Goal: Contribute content

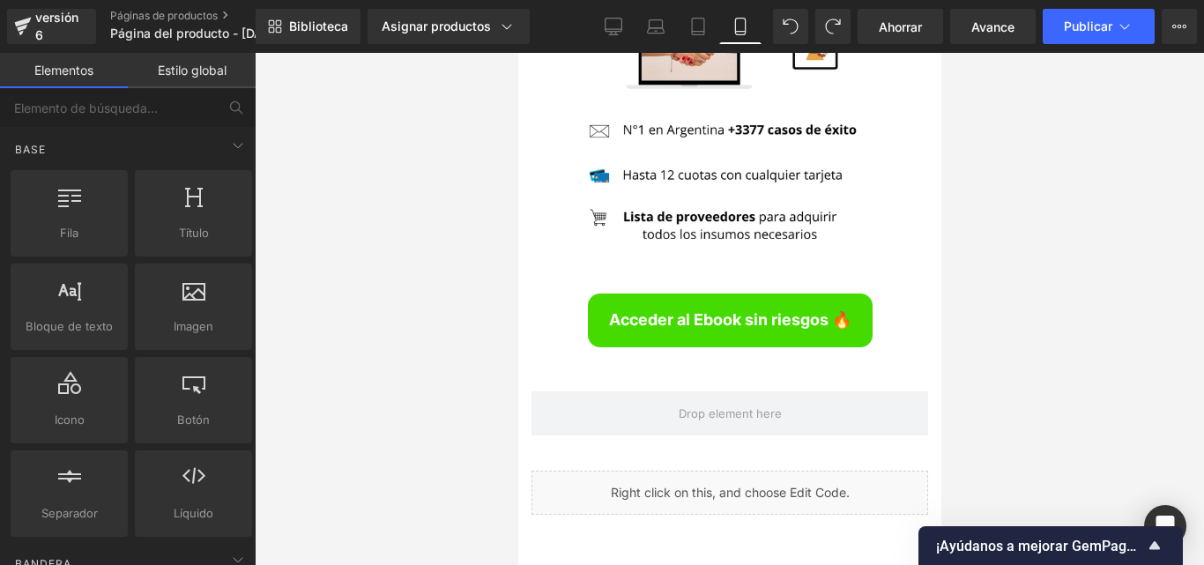
scroll to position [4800, 0]
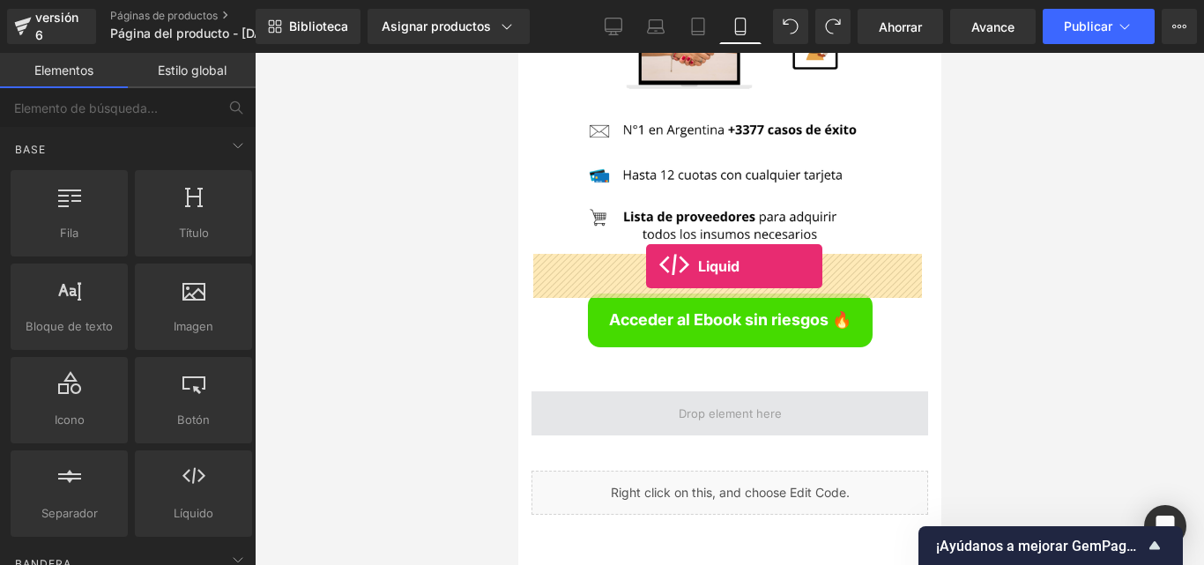
drag, startPoint x: 718, startPoint y: 559, endPoint x: 645, endPoint y: 266, distance: 301.6
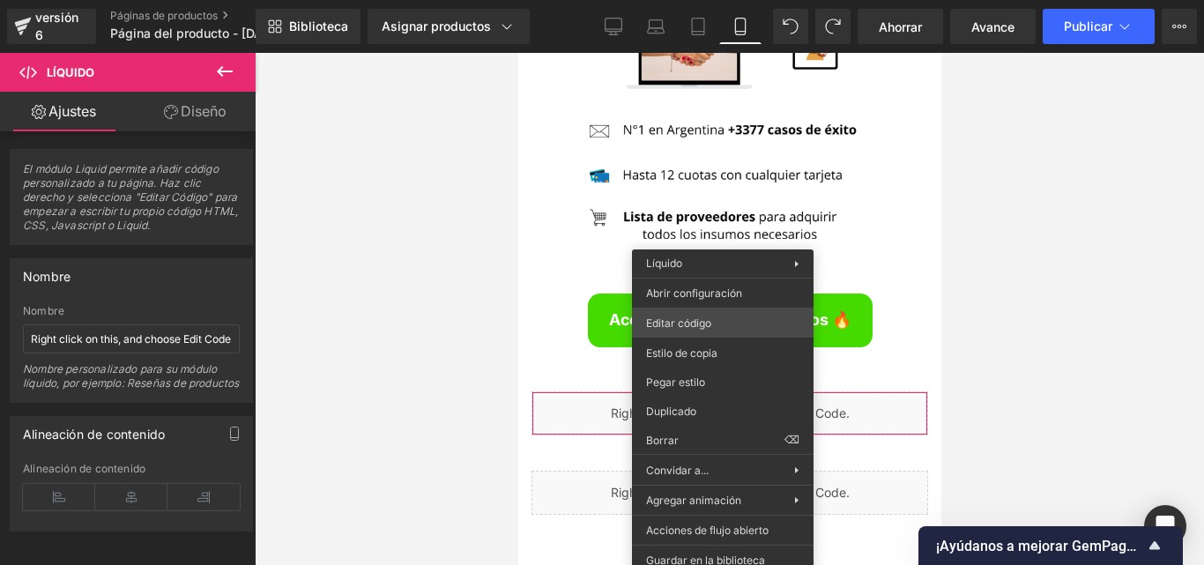
click at [708, 0] on div "Liquid Estás previsualizando cómo funciona el Reestilizará tu página. No puedes…" at bounding box center [602, 0] width 1204 height 0
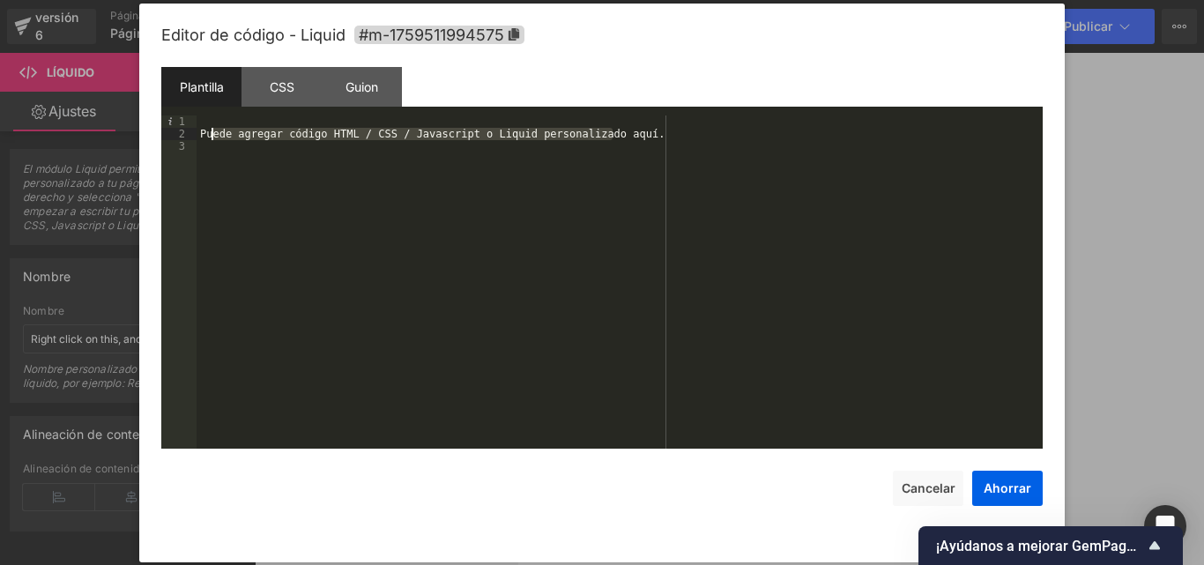
drag, startPoint x: 635, startPoint y: 133, endPoint x: 212, endPoint y: 134, distance: 423.9
click at [212, 134] on div "Puede agregar código HTML / CSS / Javascript o Liquid personalizado aquí." at bounding box center [620, 294] width 846 height 358
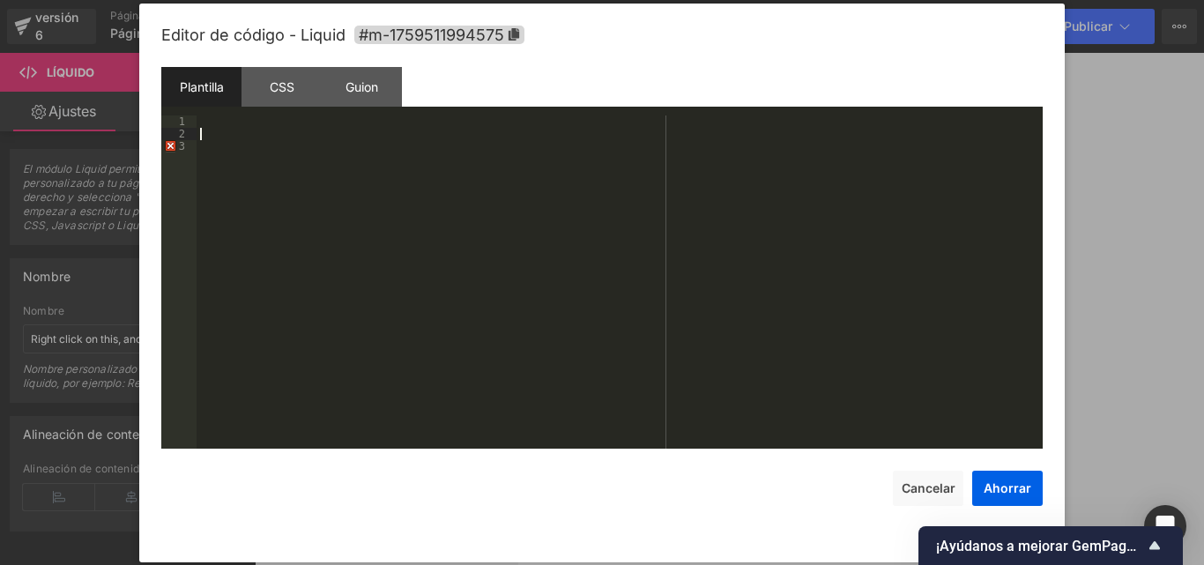
click at [204, 145] on div at bounding box center [620, 294] width 846 height 358
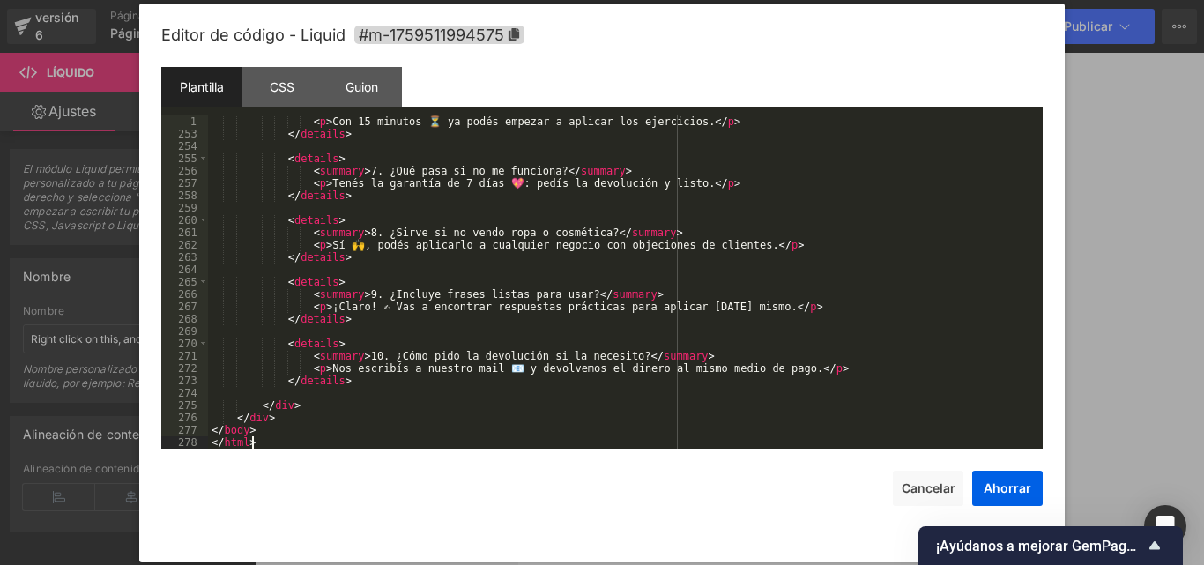
scroll to position [3134, 0]
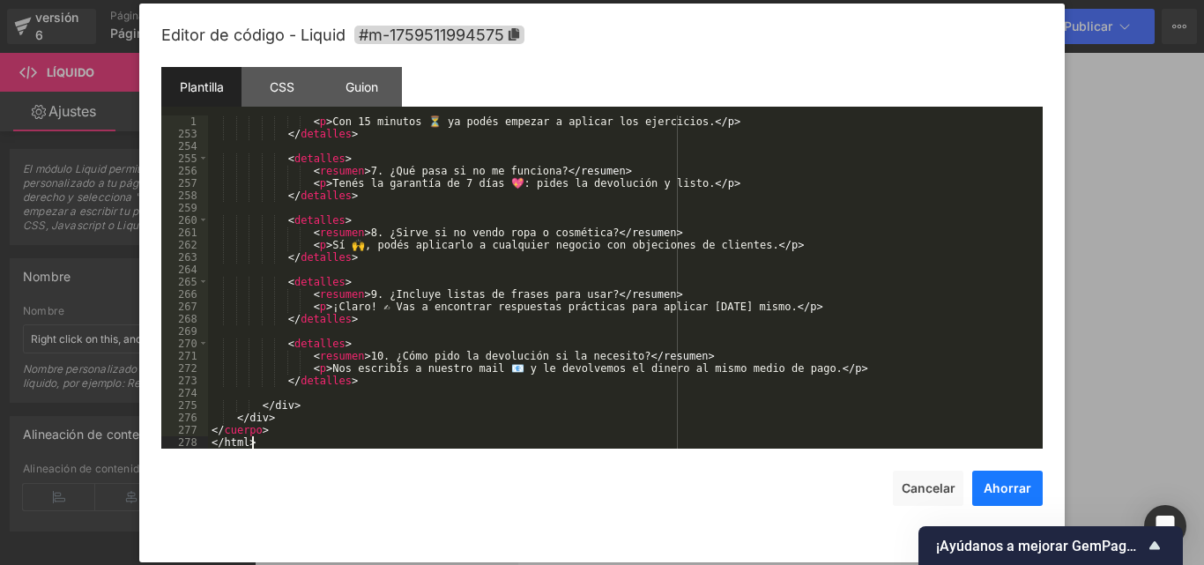
click at [997, 484] on font "Ahorrar" at bounding box center [1008, 487] width 48 height 15
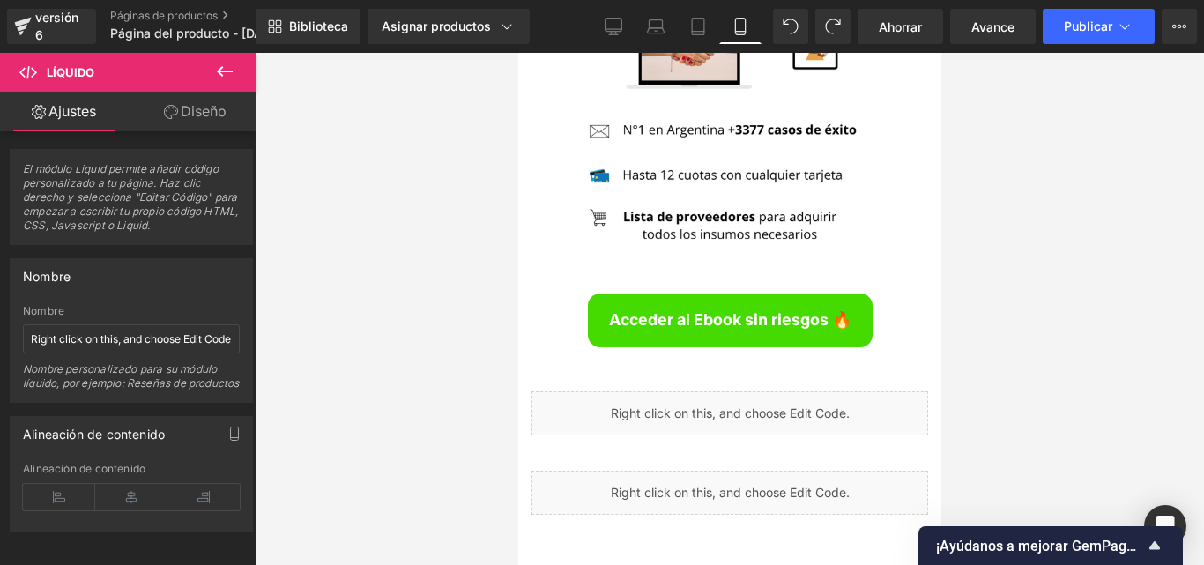
click at [903, 46] on div "Biblioteca Asignar productos Vista previa del producto Convierte dudas en venta…" at bounding box center [730, 26] width 948 height 53
click at [903, 34] on span "Ahorrar" at bounding box center [900, 27] width 43 height 19
click at [1075, 36] on button "Publicar" at bounding box center [1099, 26] width 112 height 35
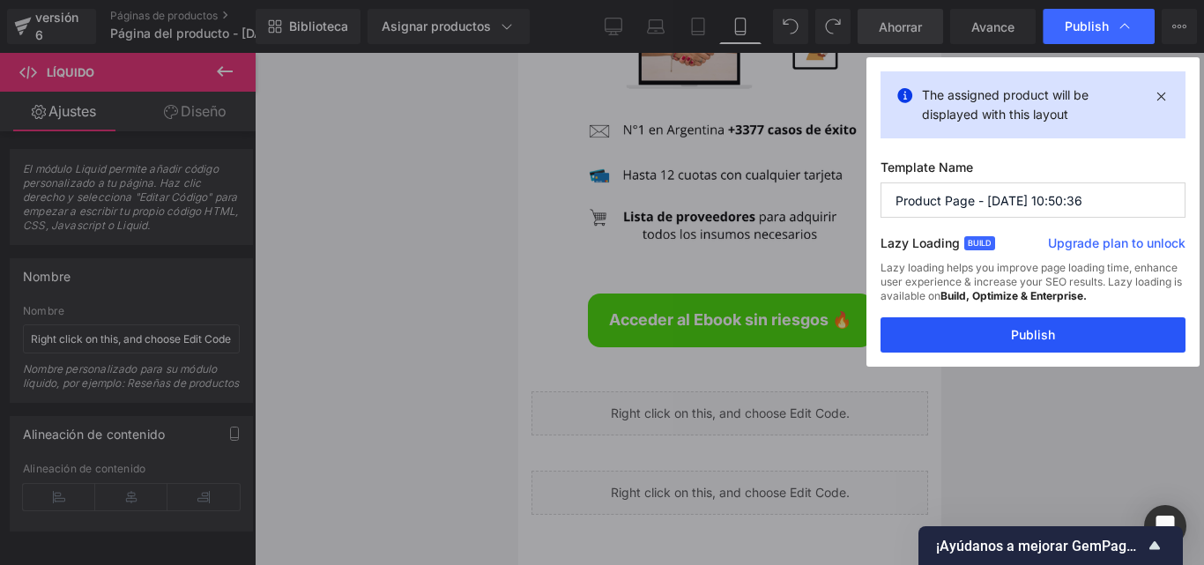
click at [1033, 346] on button "Publish" at bounding box center [1032, 334] width 305 height 35
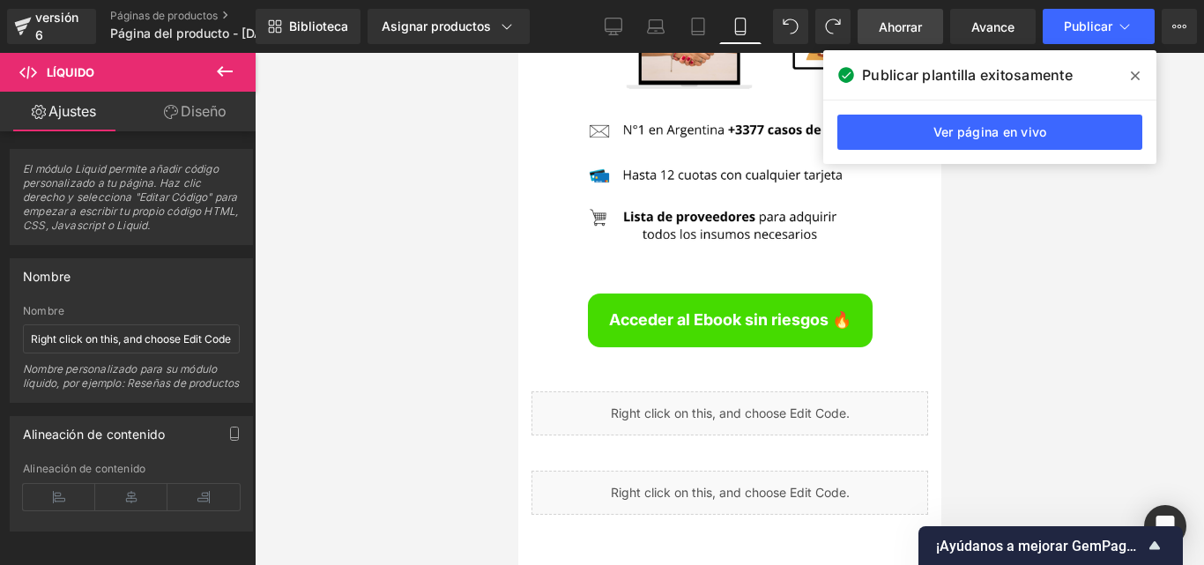
click at [1141, 75] on span at bounding box center [1135, 76] width 28 height 28
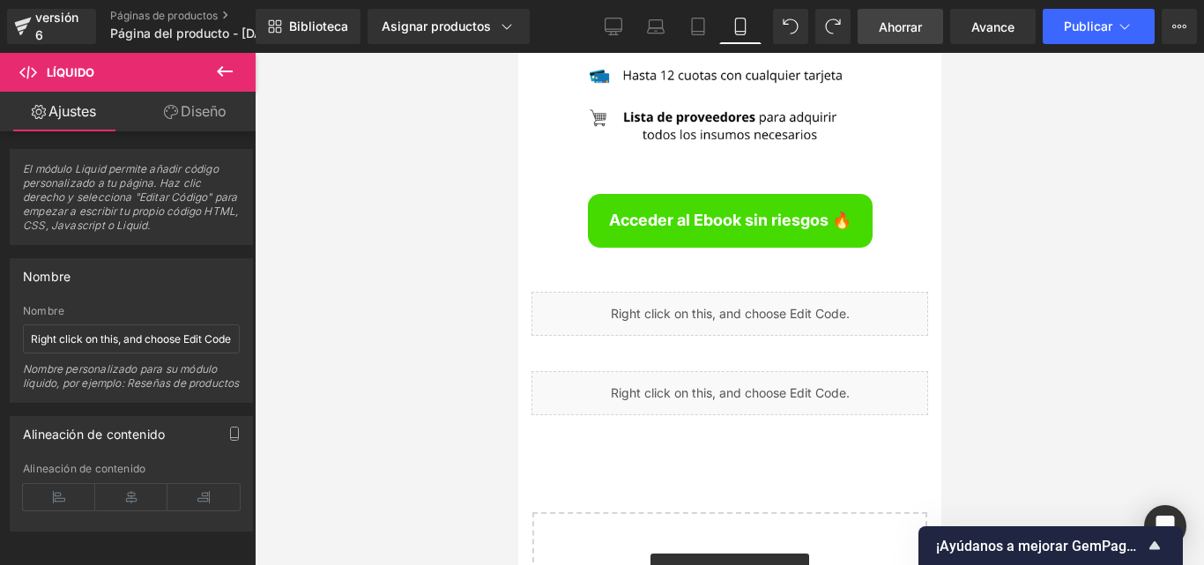
scroll to position [6807, 0]
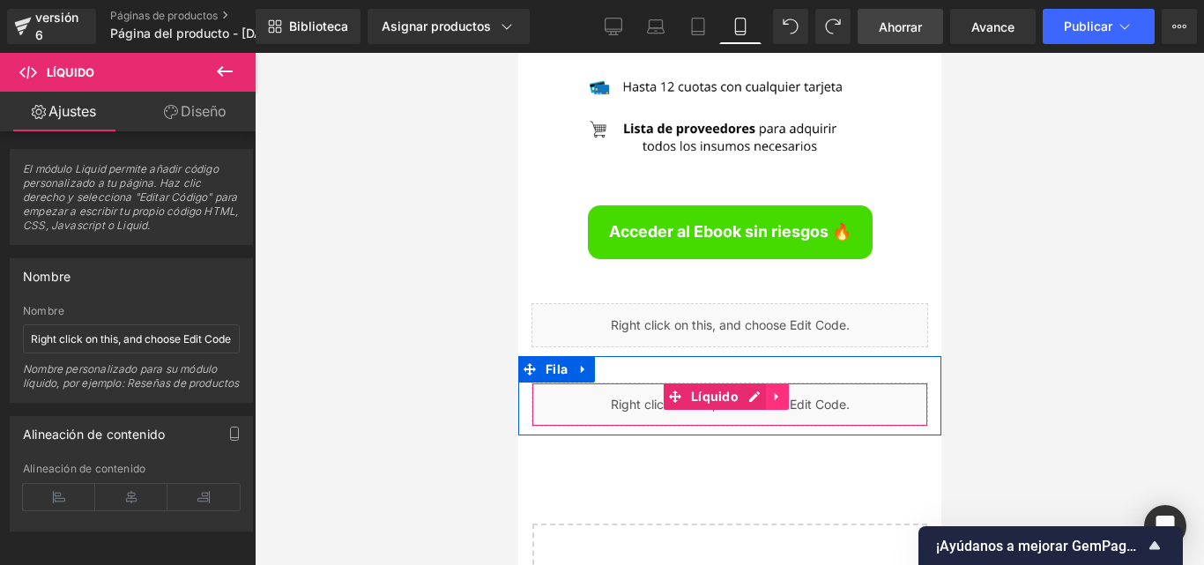
click at [782, 383] on link at bounding box center [776, 396] width 23 height 26
click at [787, 390] on icon at bounding box center [788, 396] width 12 height 12
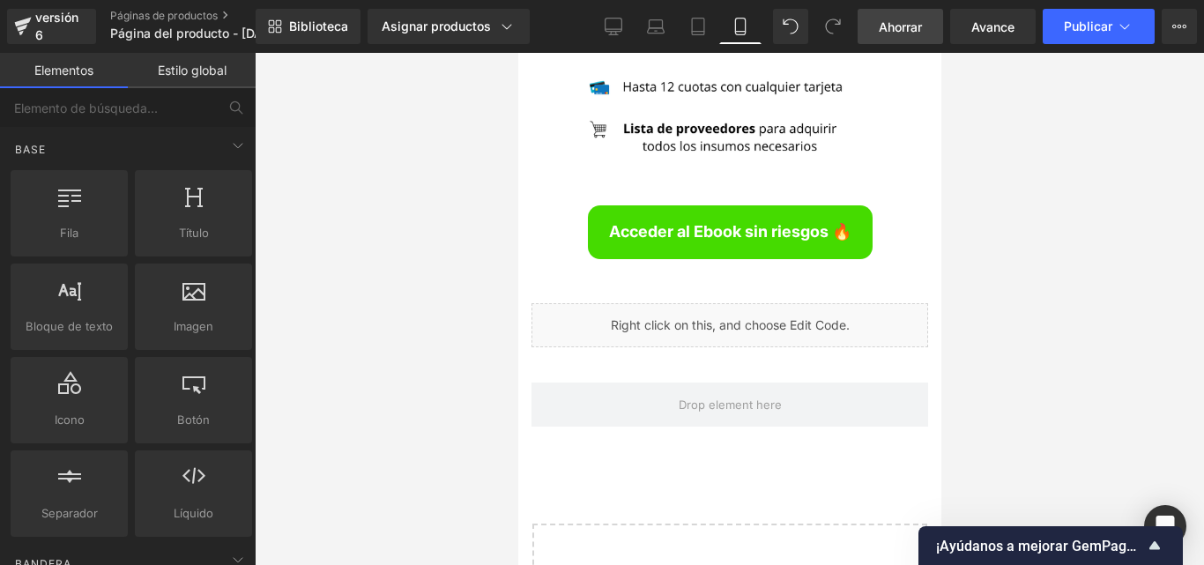
click at [916, 26] on font "Ahorrar" at bounding box center [900, 26] width 43 height 15
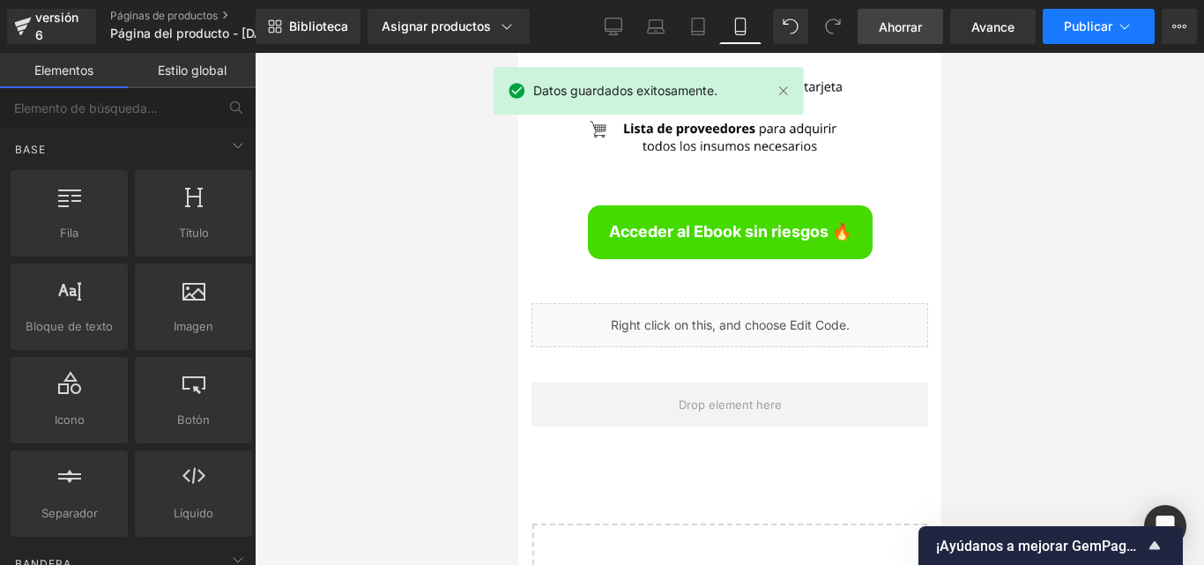
click at [1095, 32] on font "Publicar" at bounding box center [1088, 26] width 48 height 15
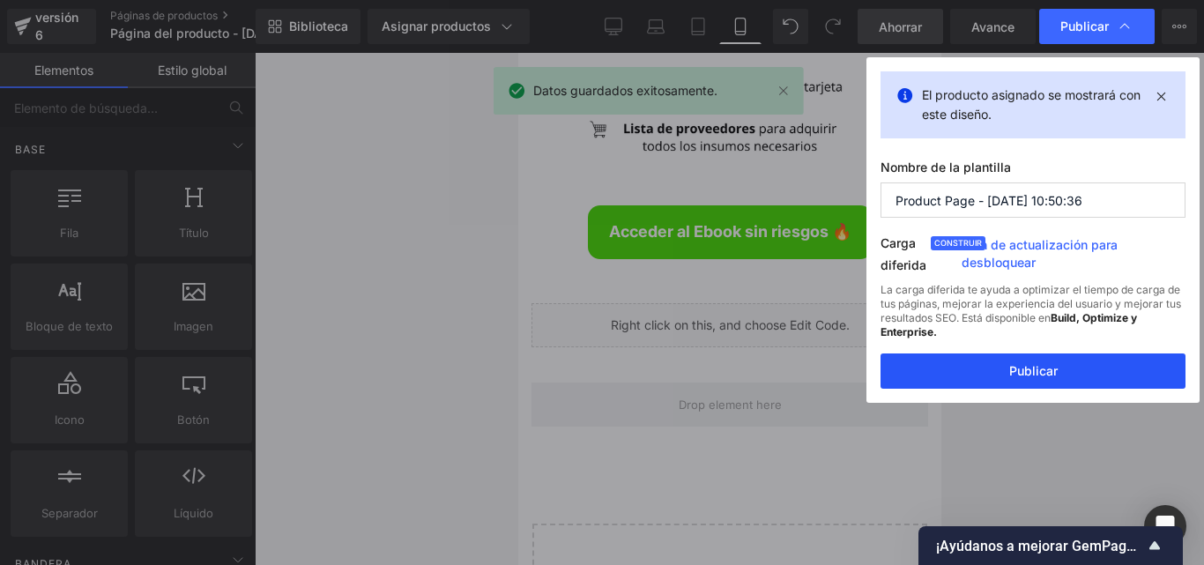
click at [1040, 368] on font "Publicar" at bounding box center [1033, 370] width 48 height 15
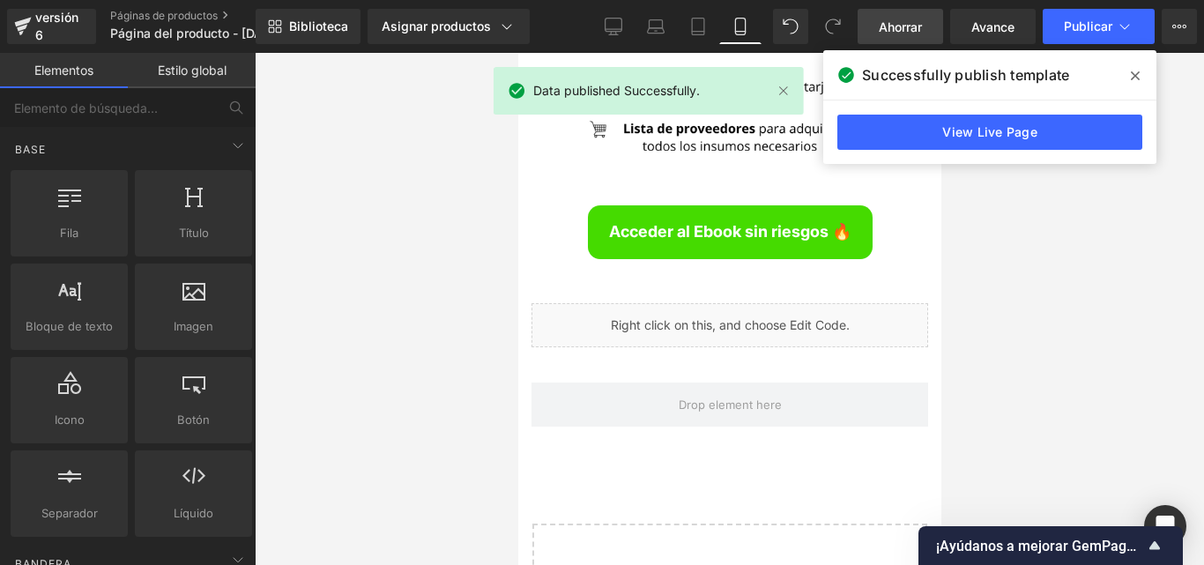
click at [1133, 73] on icon at bounding box center [1135, 75] width 9 height 9
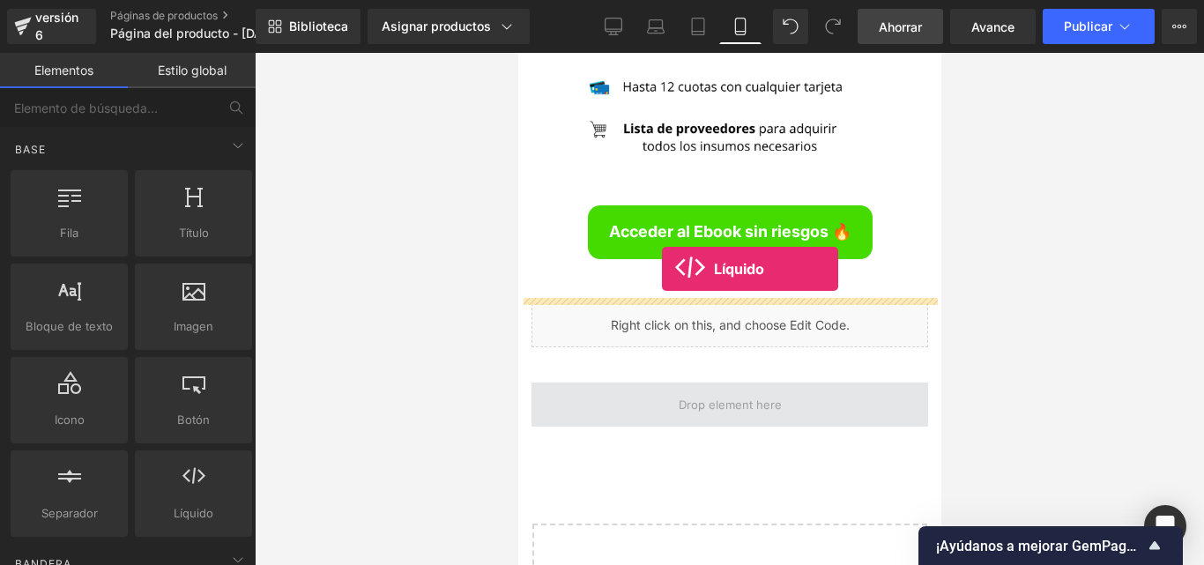
drag, startPoint x: 681, startPoint y: 569, endPoint x: 661, endPoint y: 269, distance: 301.2
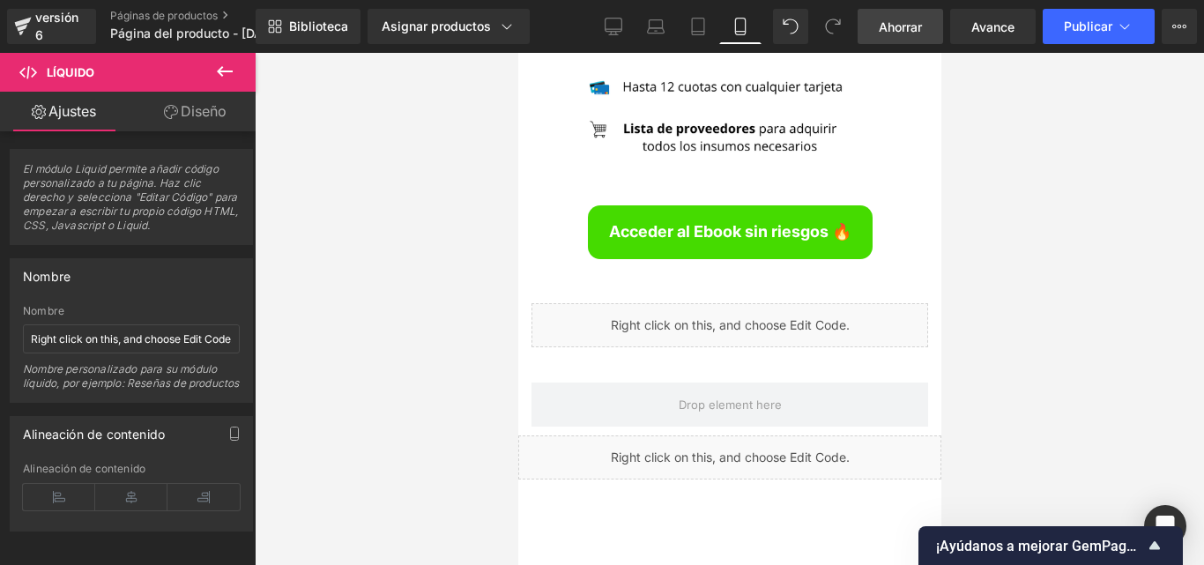
click at [219, 72] on icon at bounding box center [225, 71] width 16 height 11
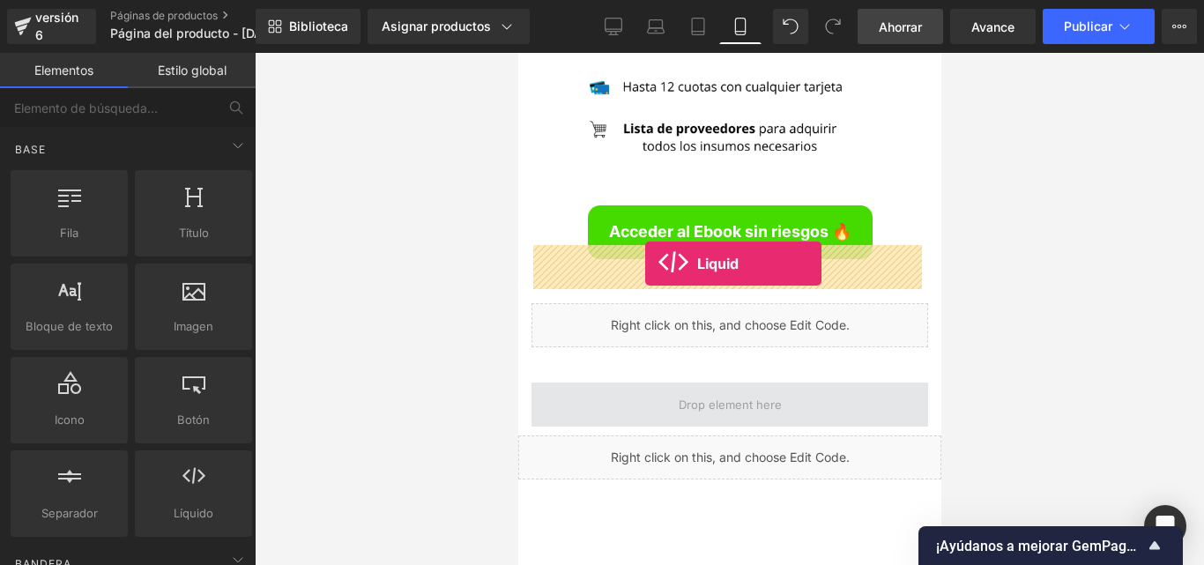
drag, startPoint x: 729, startPoint y: 553, endPoint x: 650, endPoint y: 260, distance: 302.9
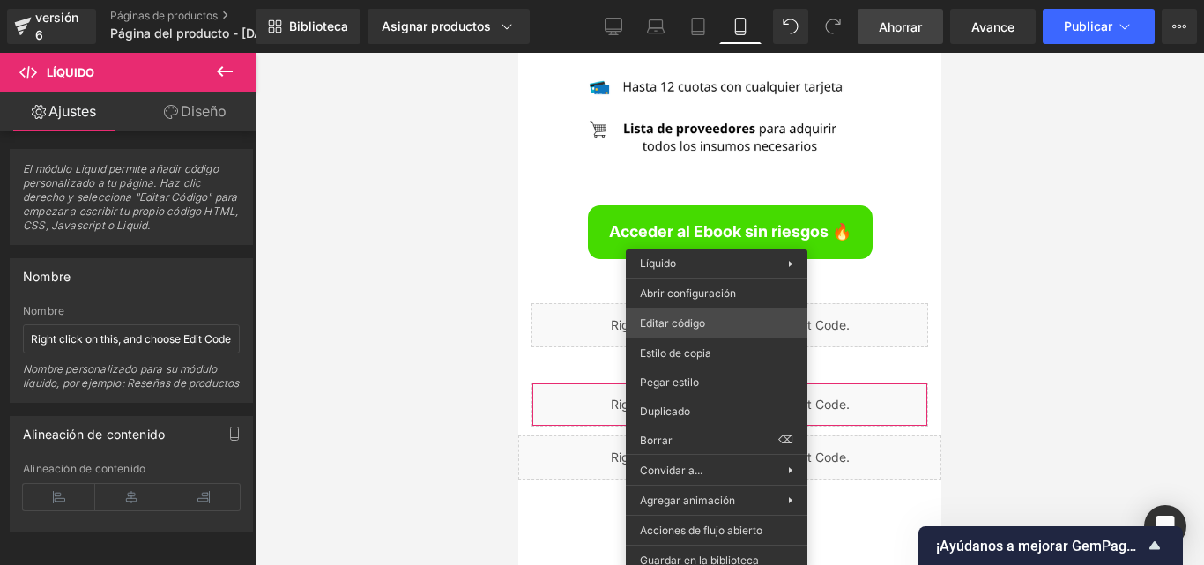
click at [691, 0] on div "Líquido Estás previsualizando cómo funciona el Reestilizará tu página. No puede…" at bounding box center [602, 0] width 1204 height 0
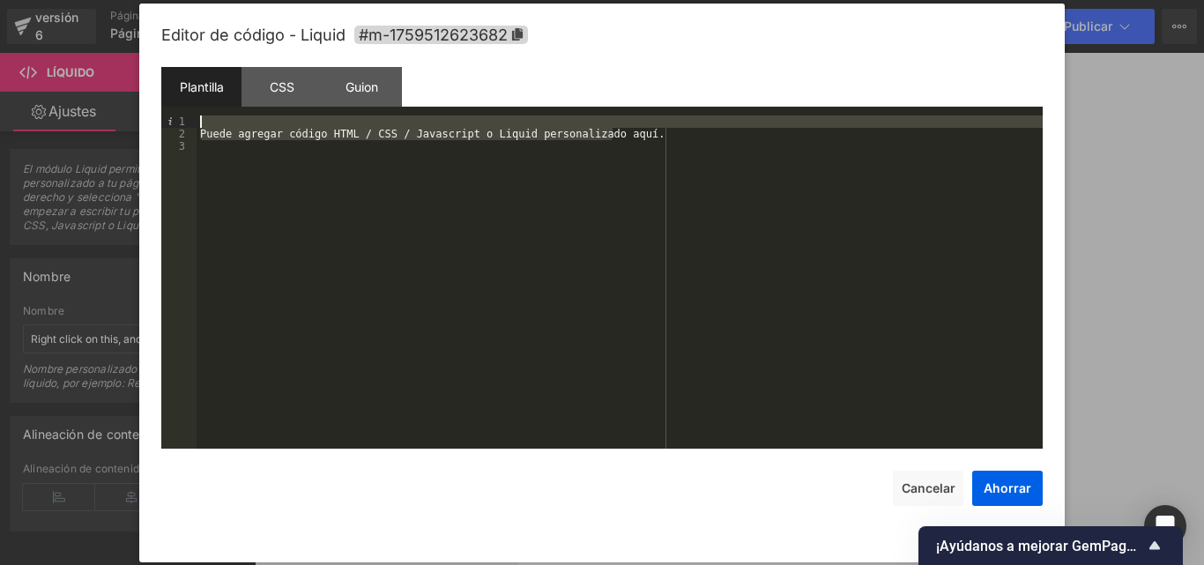
drag, startPoint x: 603, startPoint y: 135, endPoint x: 235, endPoint y: 124, distance: 367.7
click at [235, 124] on div "Puede agregar código HTML / CSS / Javascript o Liquid personalizado aquí." at bounding box center [620, 294] width 846 height 358
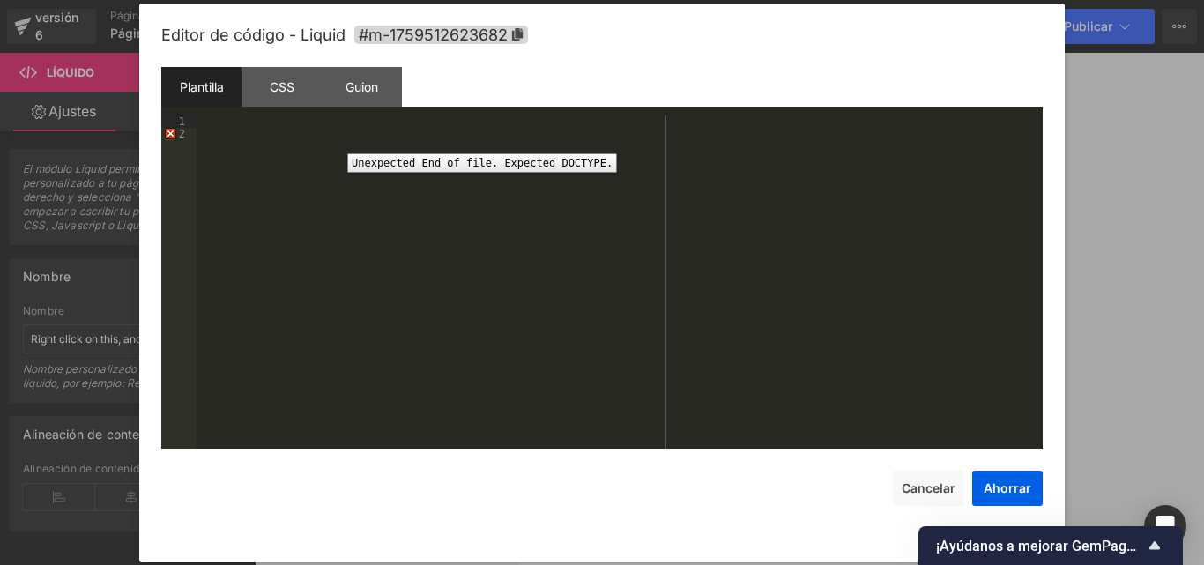
click at [195, 137] on div "2" at bounding box center [178, 134] width 35 height 12
click at [205, 137] on div at bounding box center [620, 294] width 846 height 358
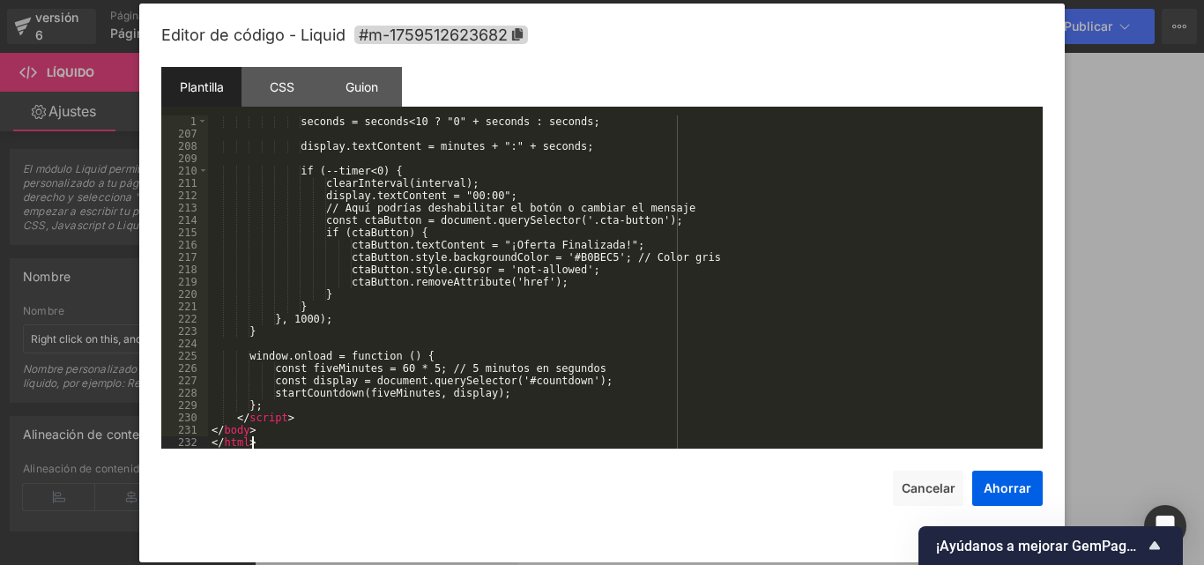
scroll to position [2530, 0]
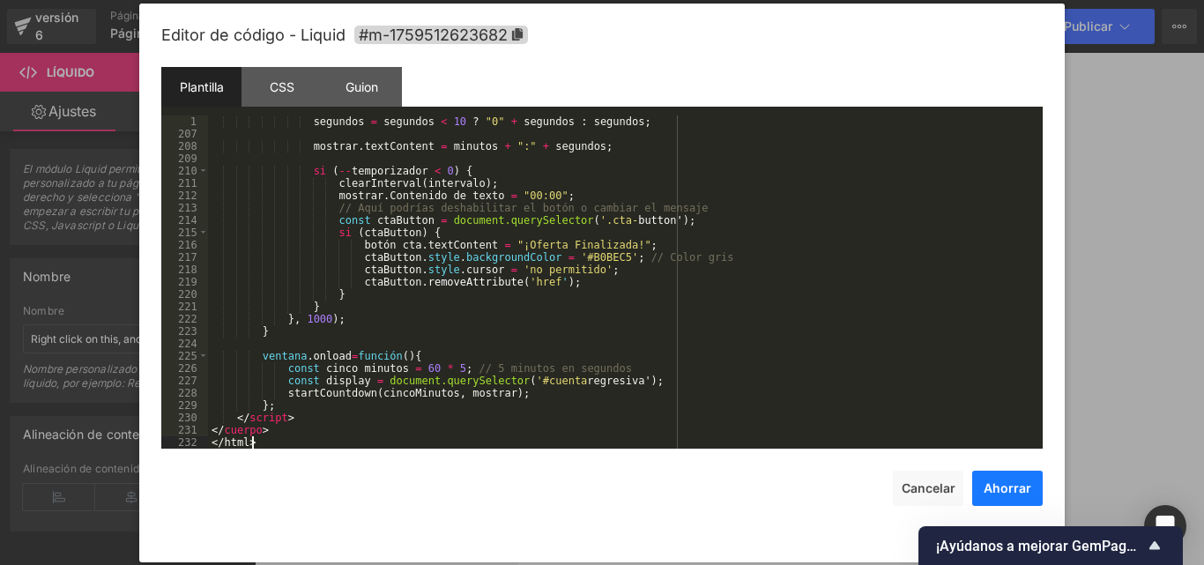
click at [989, 487] on font "Ahorrar" at bounding box center [1008, 487] width 48 height 15
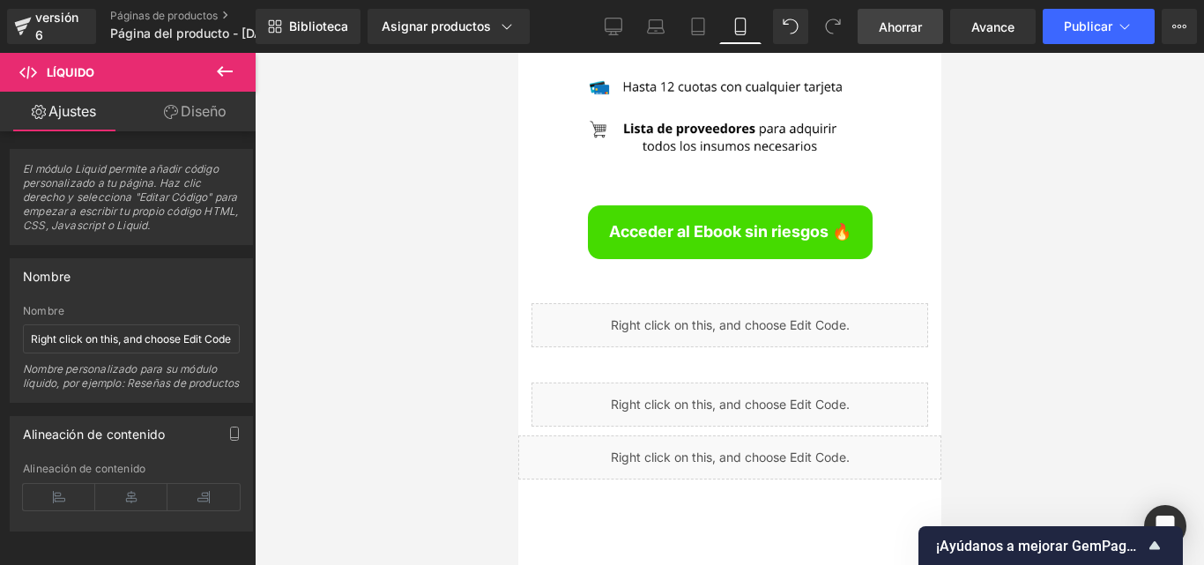
click at [913, 14] on link "Ahorrar" at bounding box center [900, 26] width 85 height 35
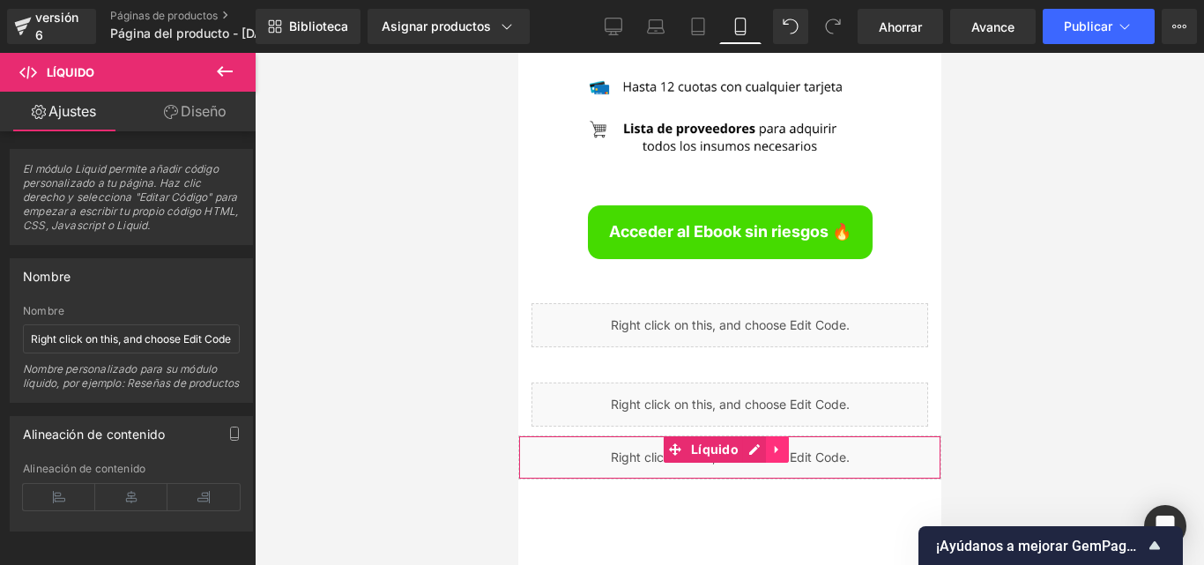
click at [778, 443] on icon at bounding box center [776, 449] width 12 height 13
click at [787, 443] on icon at bounding box center [788, 449] width 12 height 12
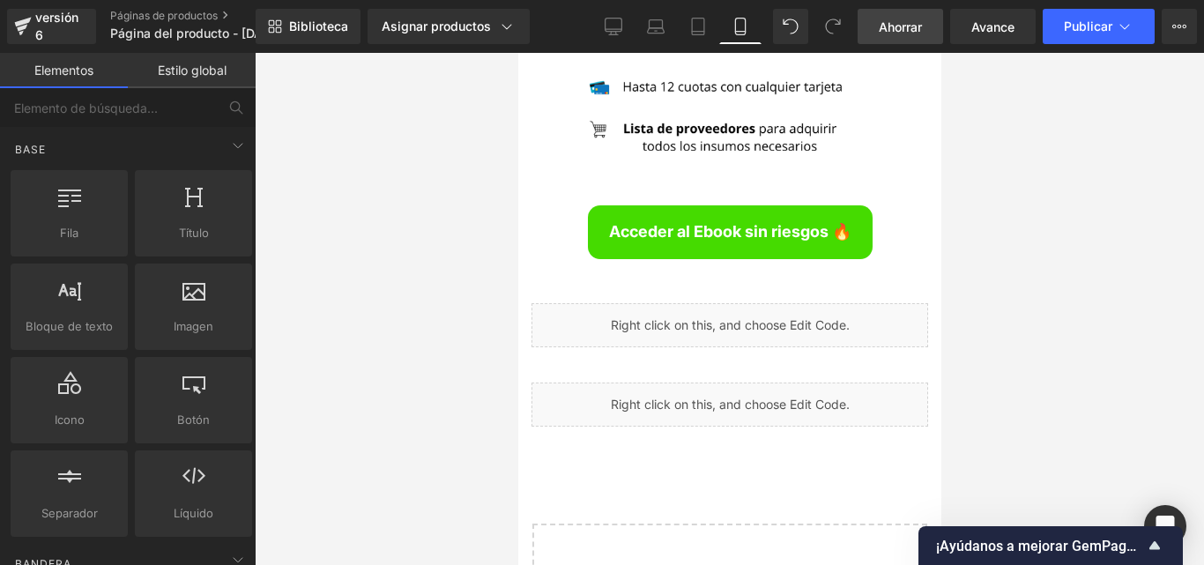
click at [908, 18] on span "Ahorrar" at bounding box center [900, 27] width 43 height 19
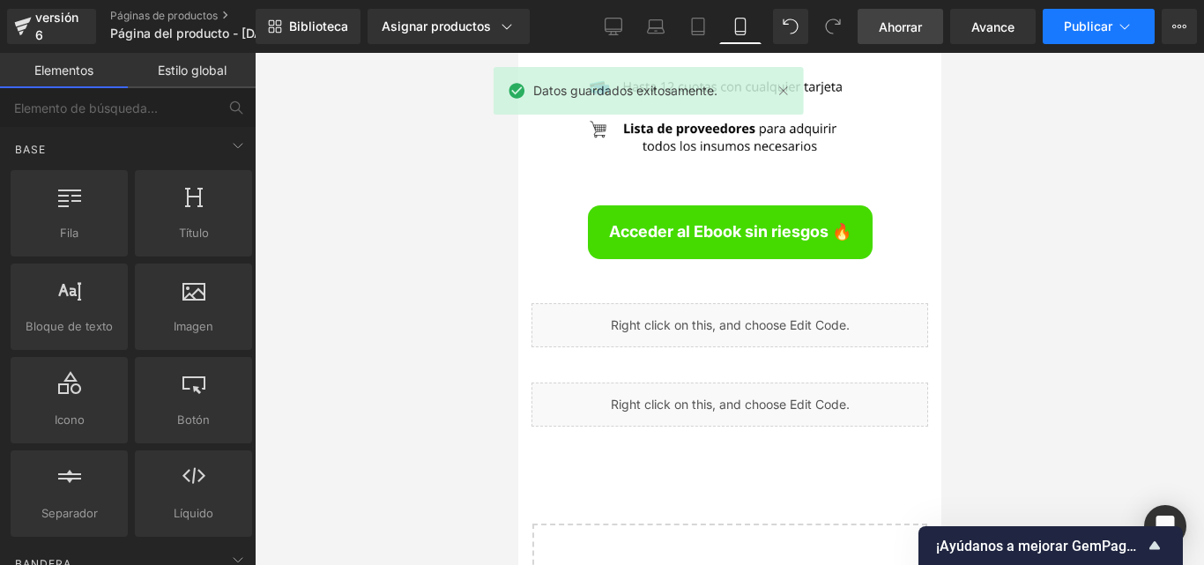
click at [1086, 20] on font "Publicar" at bounding box center [1088, 26] width 48 height 15
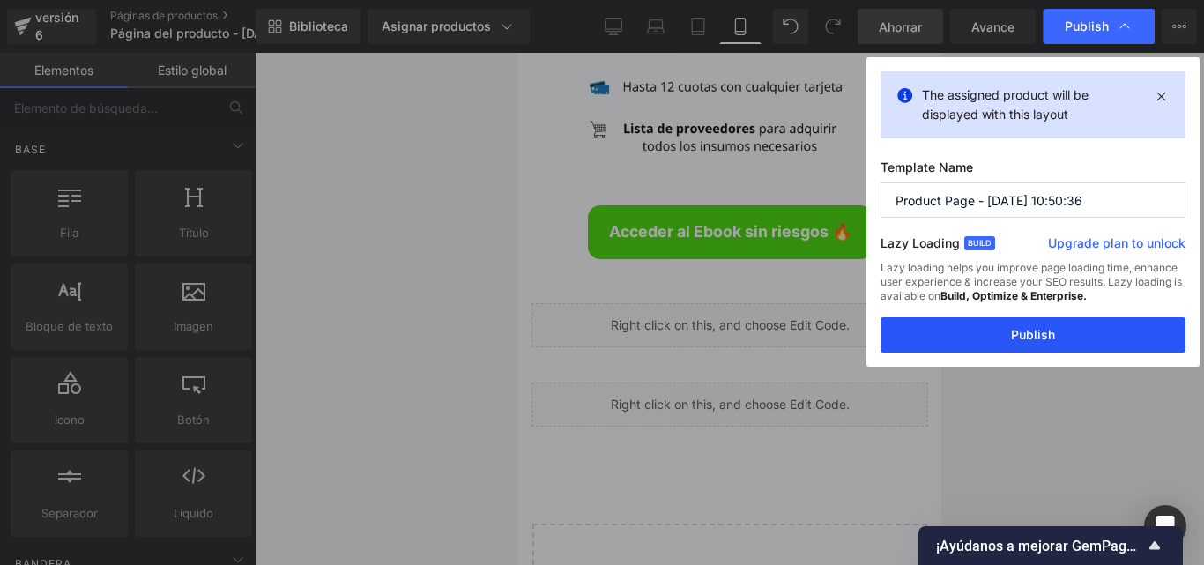
click at [971, 330] on button "Publish" at bounding box center [1032, 334] width 305 height 35
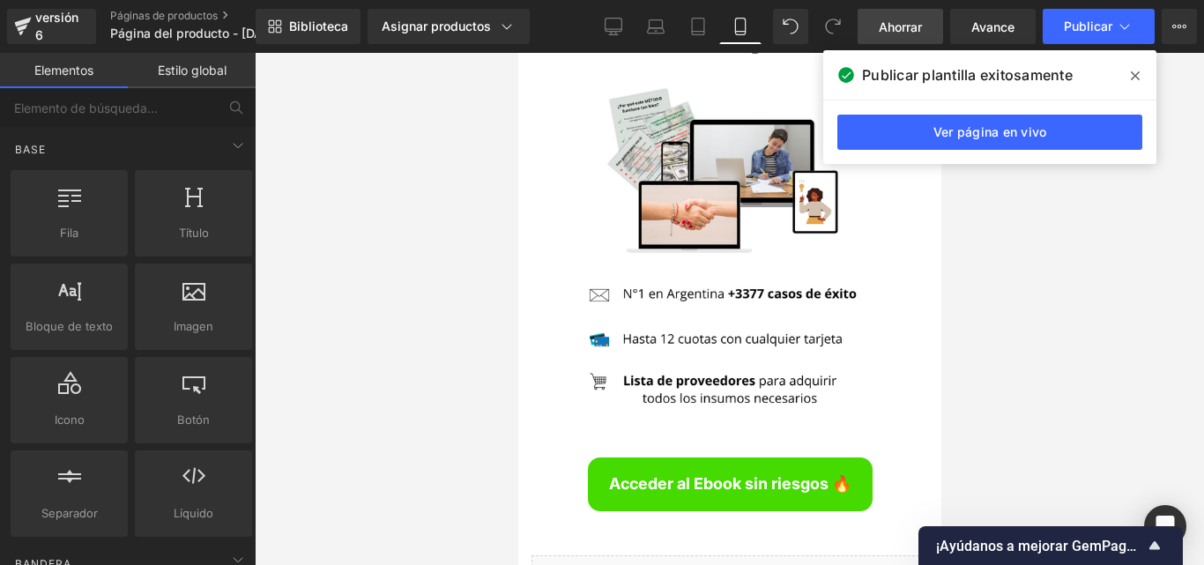
scroll to position [6542, 0]
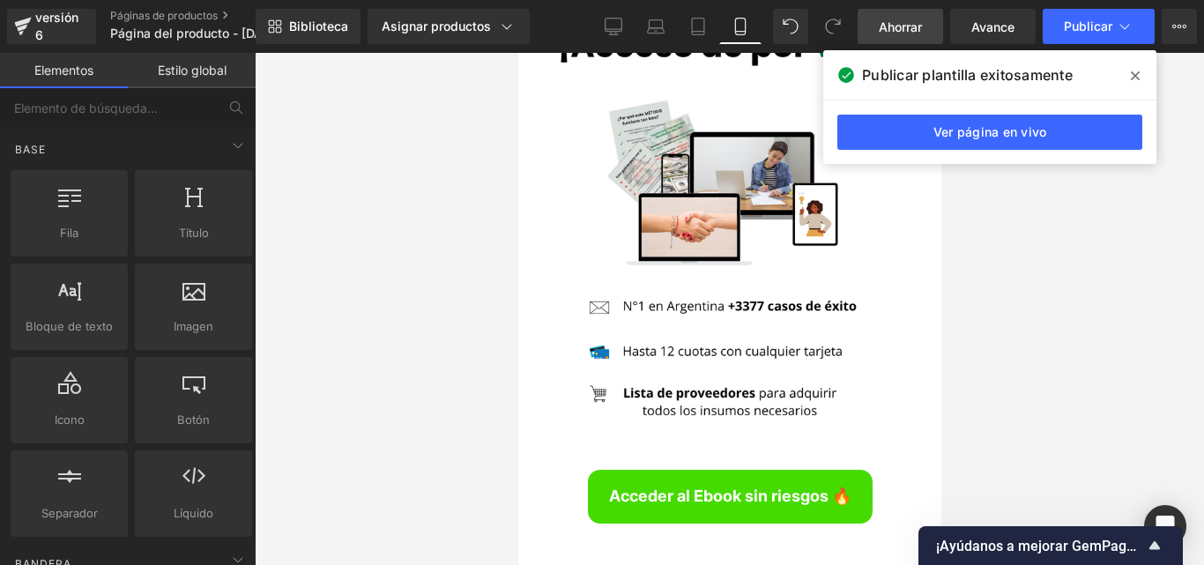
click at [1135, 74] on icon at bounding box center [1135, 76] width 9 height 14
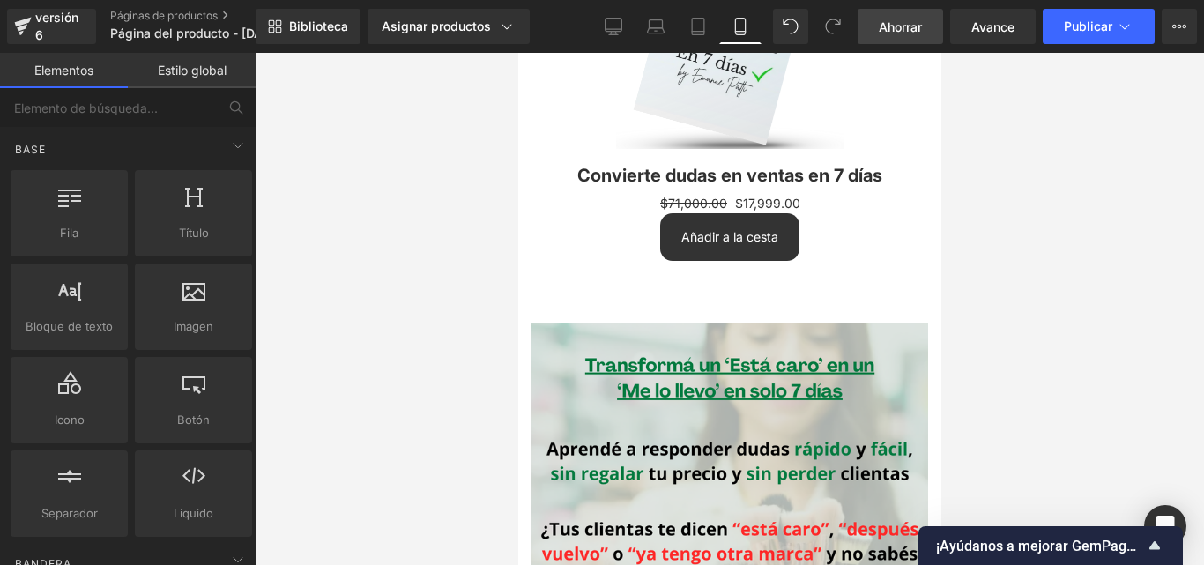
scroll to position [682, 0]
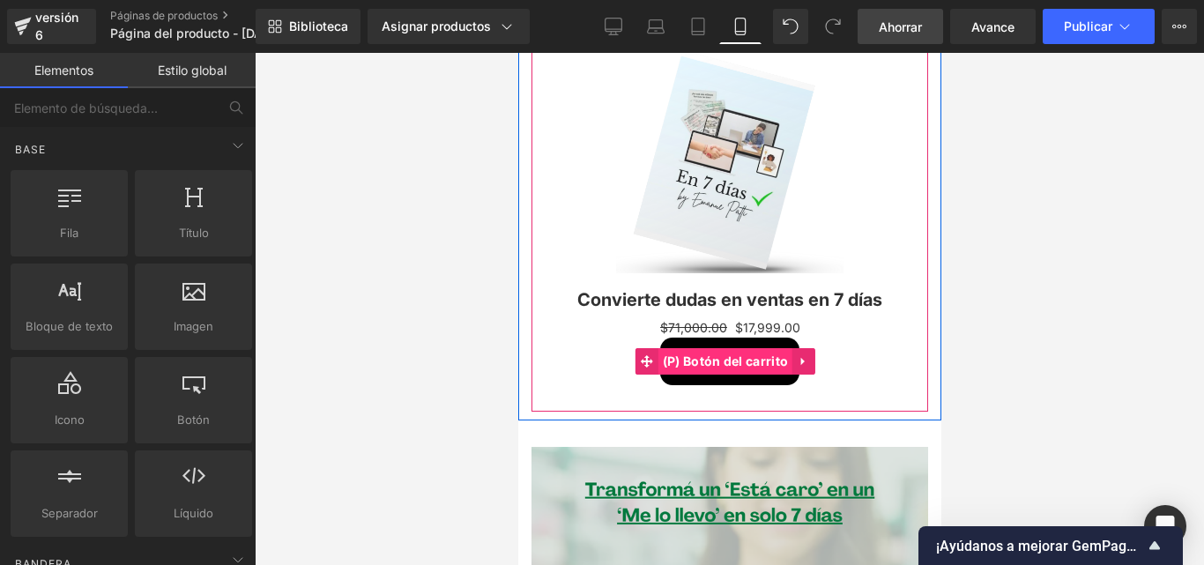
click at [741, 353] on font "(P) Botón del carrito" at bounding box center [724, 360] width 125 height 15
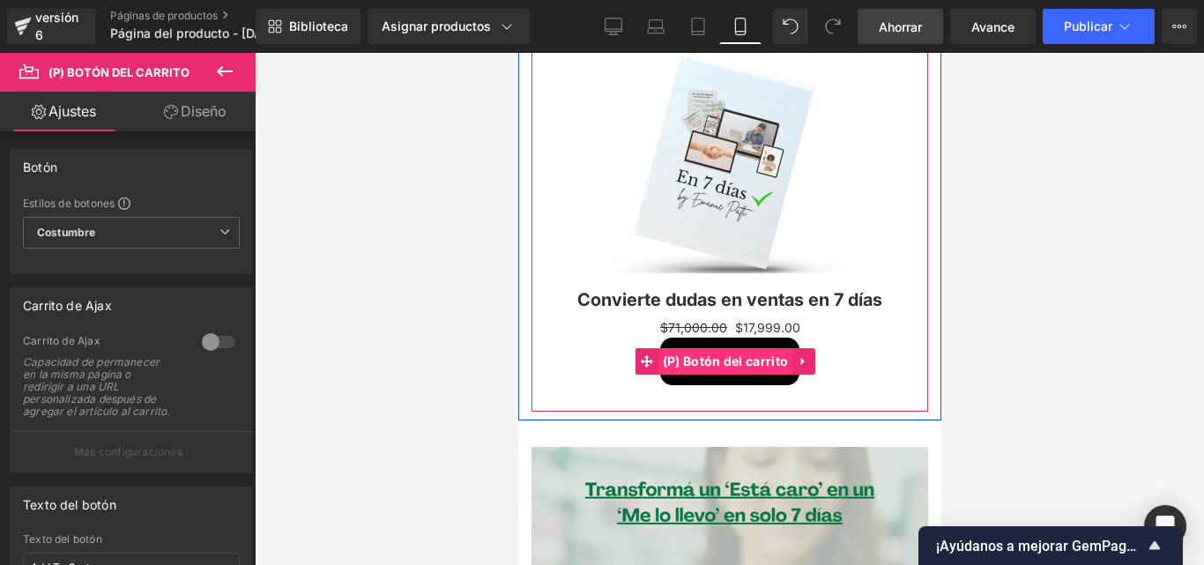
click at [741, 353] on font "(P) Botón del carrito" at bounding box center [724, 360] width 125 height 15
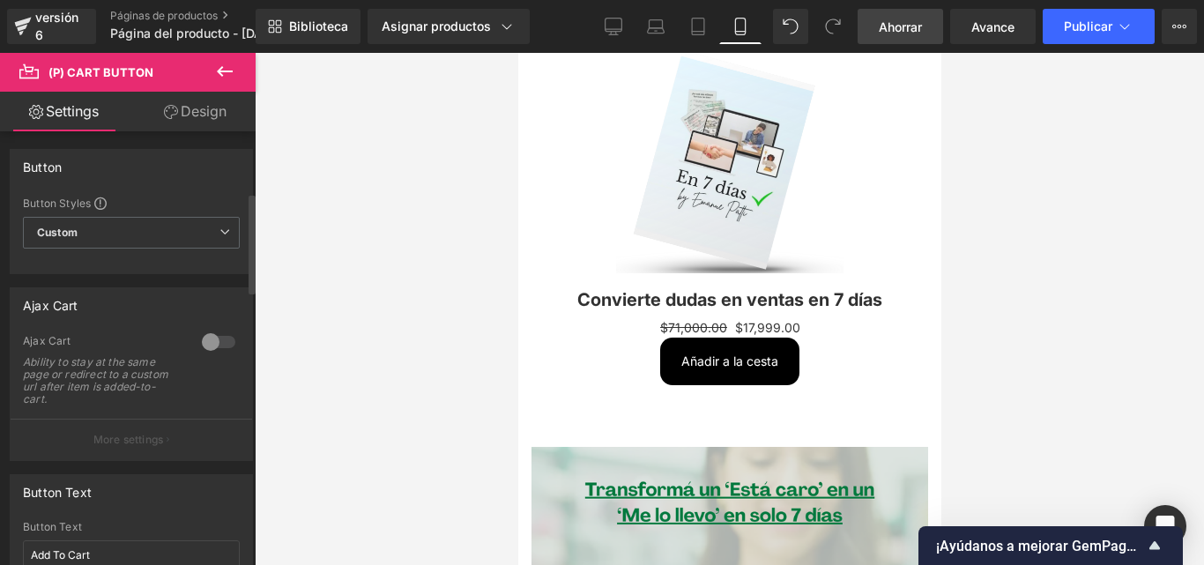
scroll to position [264, 0]
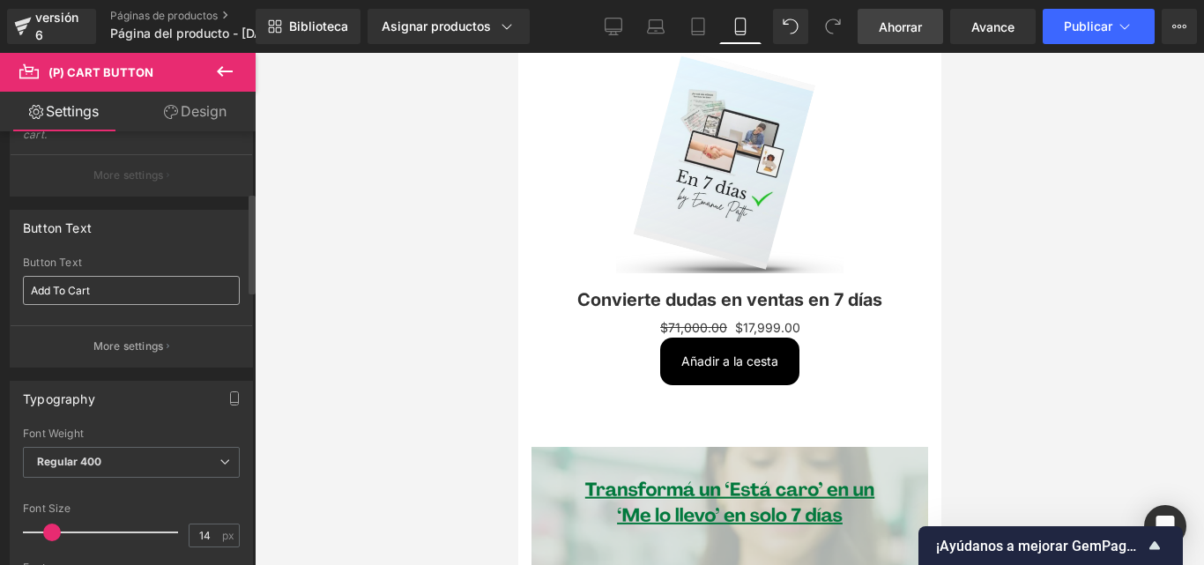
click at [109, 269] on div "Button Text" at bounding box center [131, 262] width 217 height 12
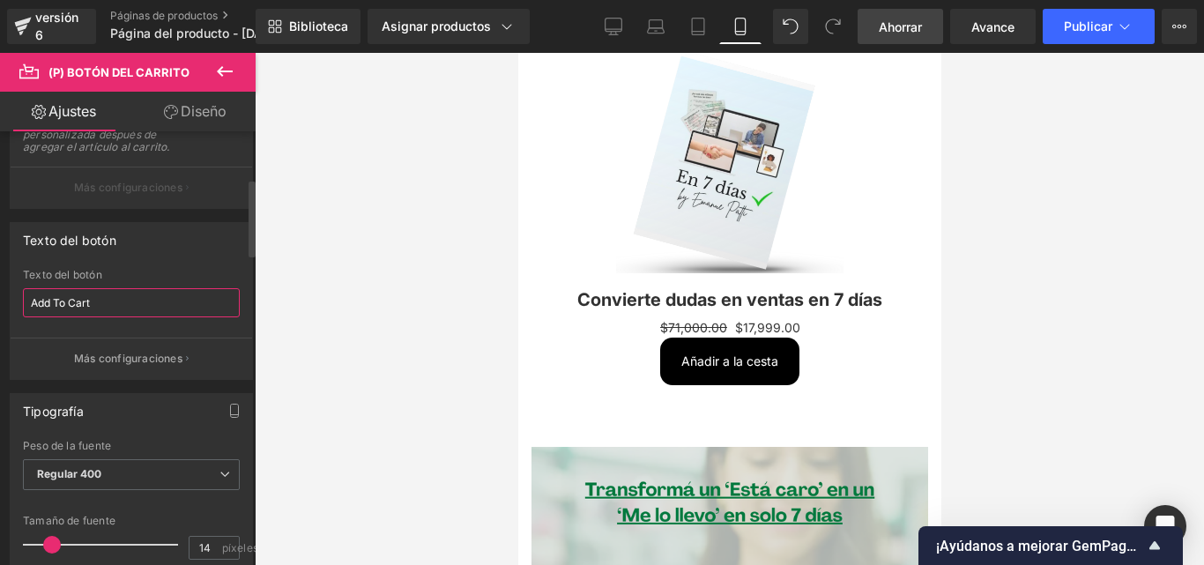
drag, startPoint x: 98, startPoint y: 318, endPoint x: 25, endPoint y: 312, distance: 73.4
click at [25, 312] on input "Add To Cart" at bounding box center [131, 302] width 217 height 29
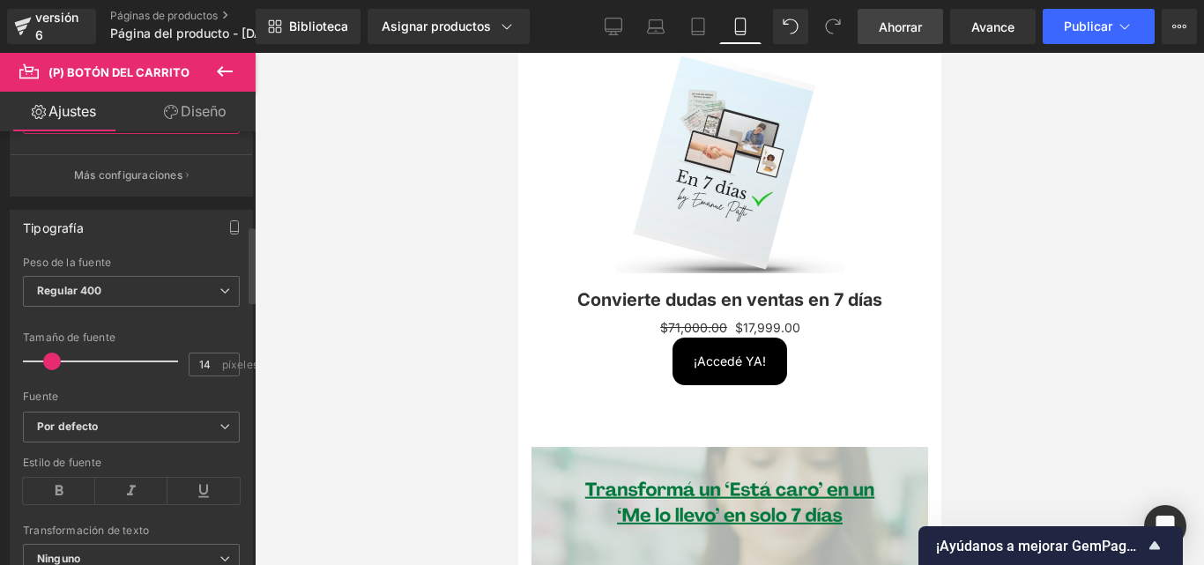
scroll to position [529, 0]
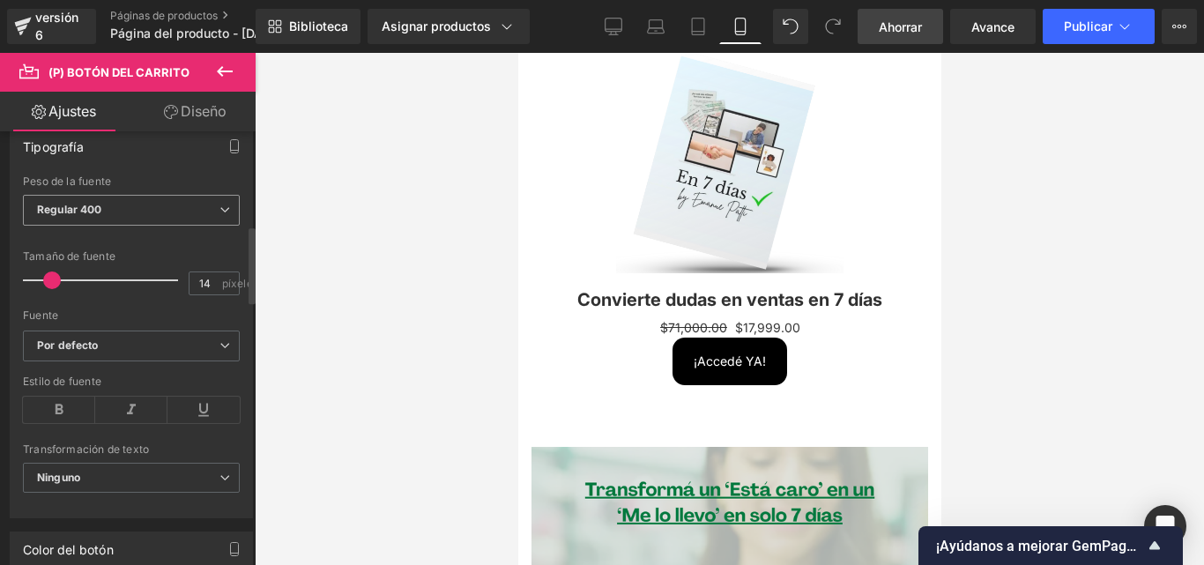
type input "¡Accedé YA!"
click at [190, 211] on span "Regular 400" at bounding box center [131, 210] width 217 height 31
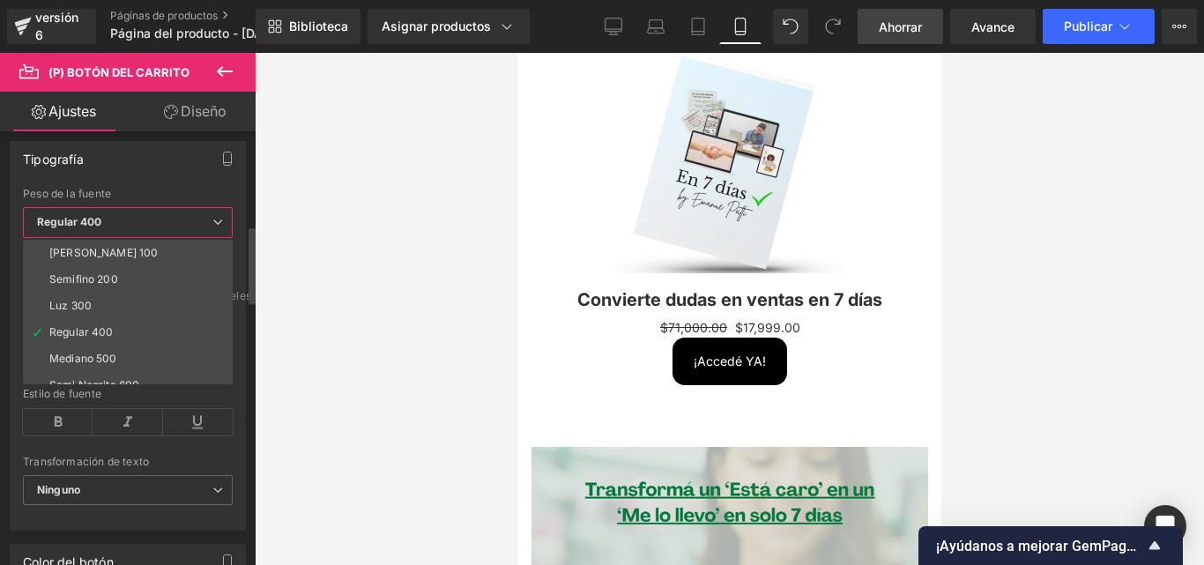
scroll to position [146, 0]
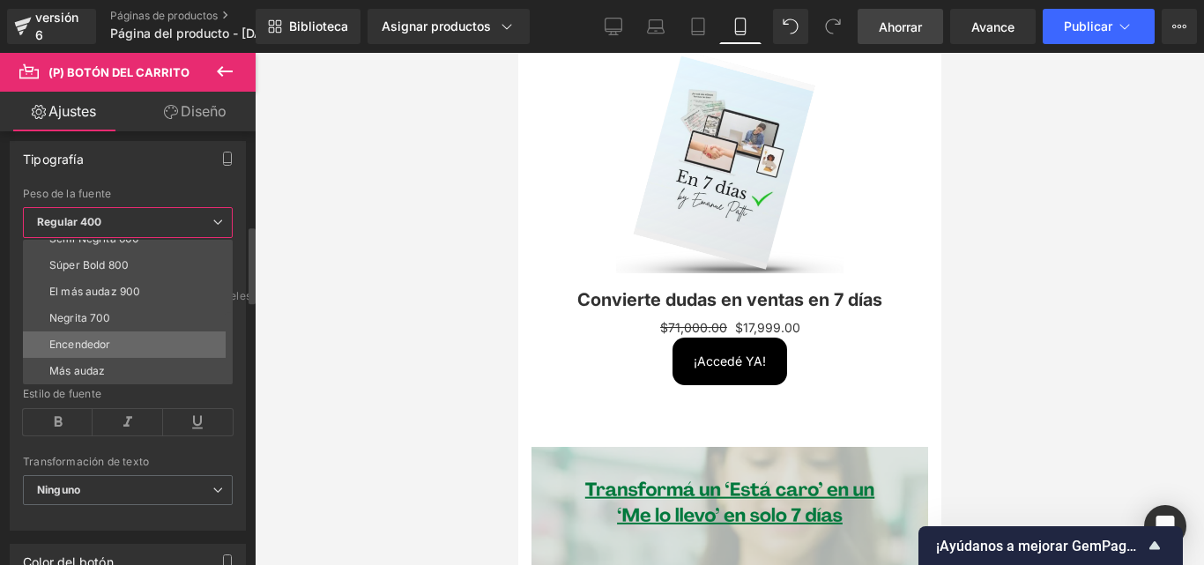
click at [86, 339] on font "Encendedor" at bounding box center [79, 344] width 61 height 13
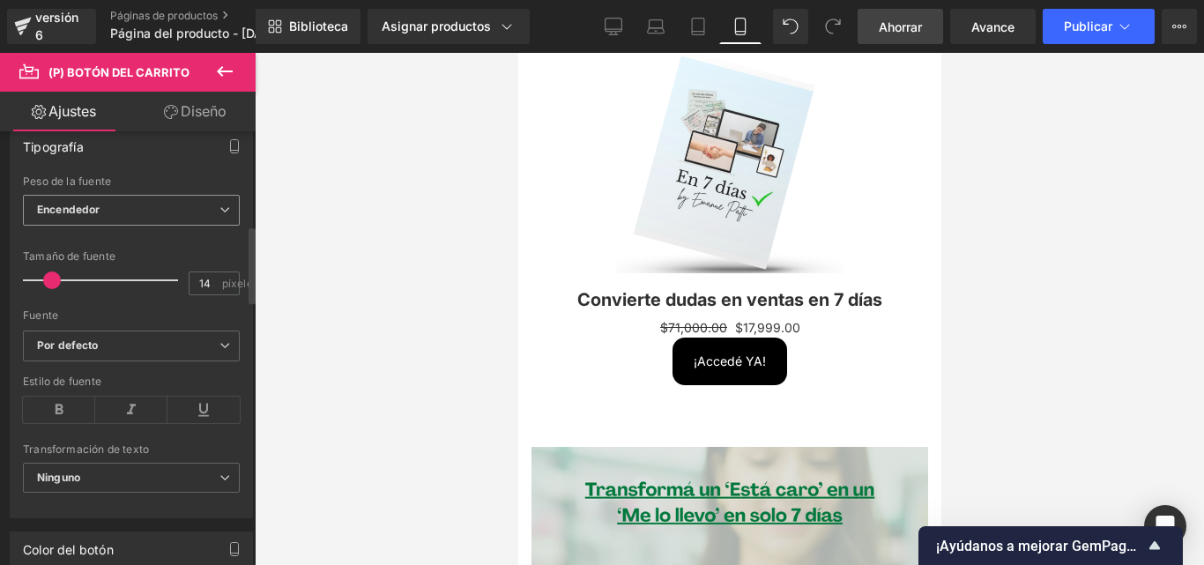
click at [116, 220] on span "Encendedor" at bounding box center [131, 210] width 217 height 31
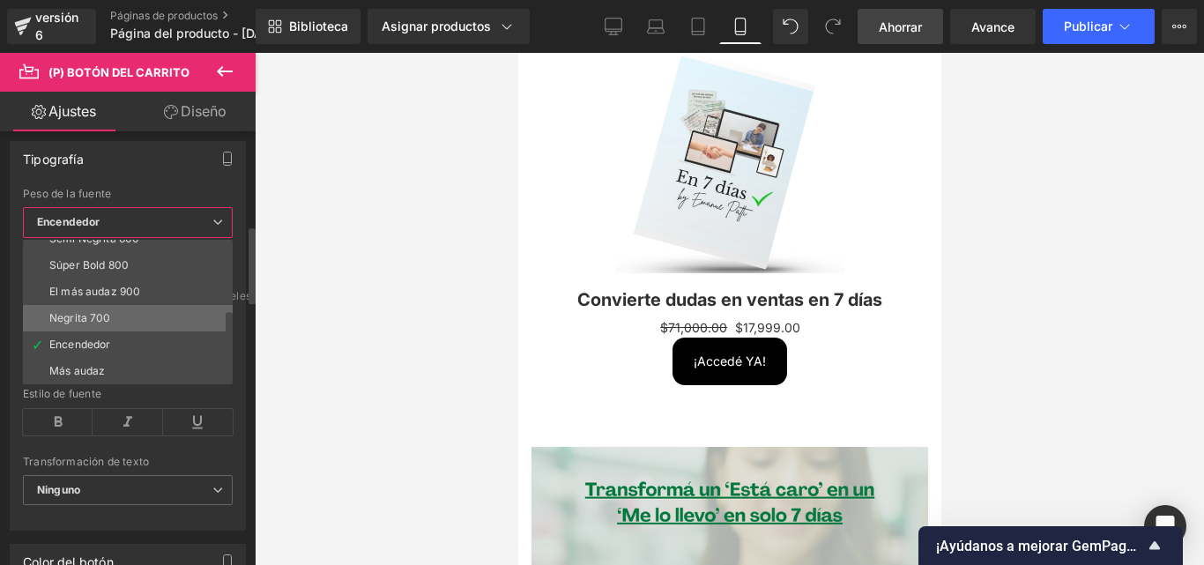
click at [109, 317] on font "Negrita 700" at bounding box center [80, 317] width 62 height 13
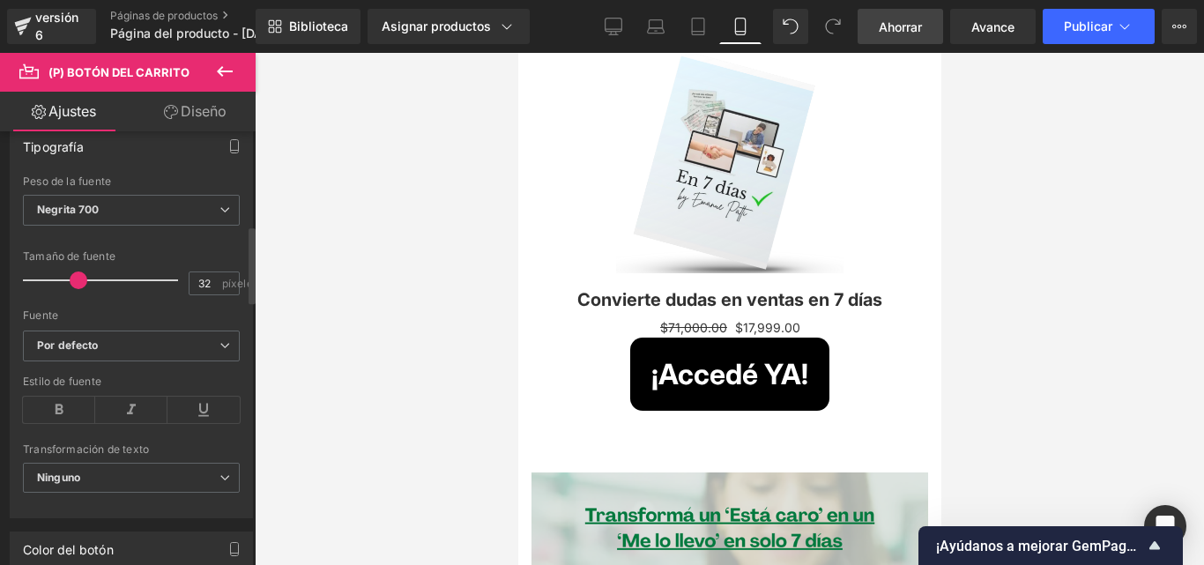
type input "31"
drag, startPoint x: 56, startPoint y: 298, endPoint x: 80, endPoint y: 293, distance: 24.2
click at [80, 289] on span at bounding box center [79, 280] width 18 height 18
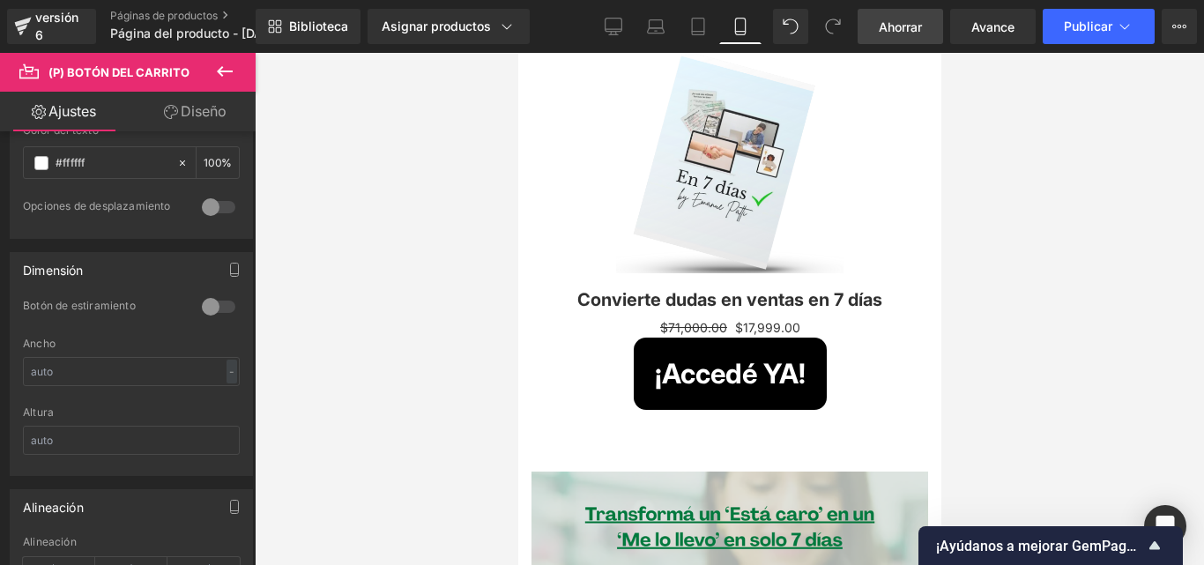
scroll to position [617, 0]
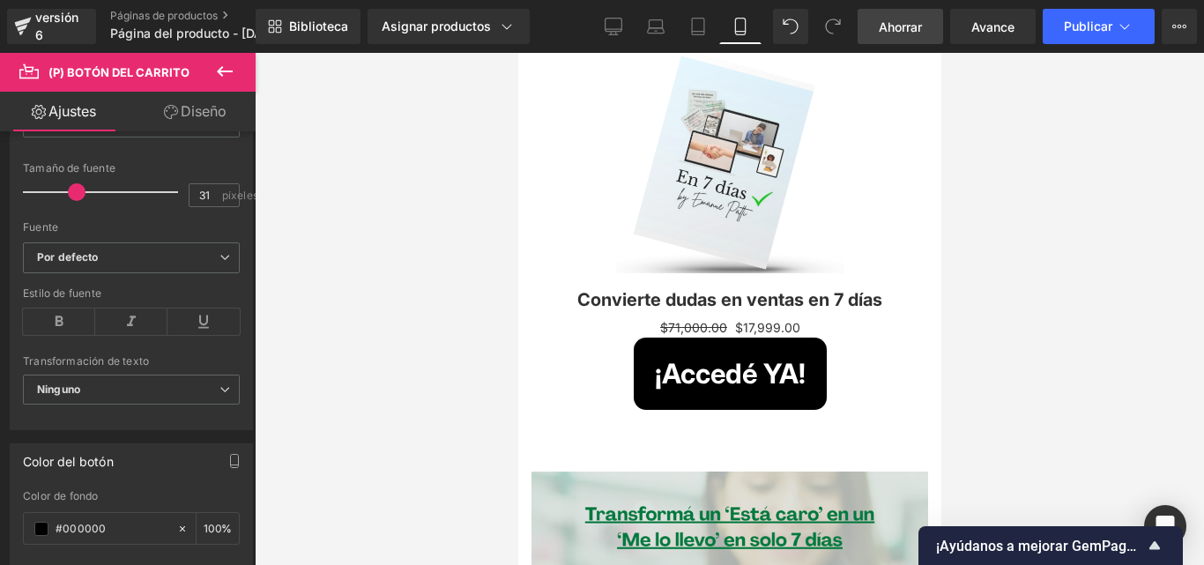
click at [232, 63] on icon at bounding box center [224, 71] width 21 height 21
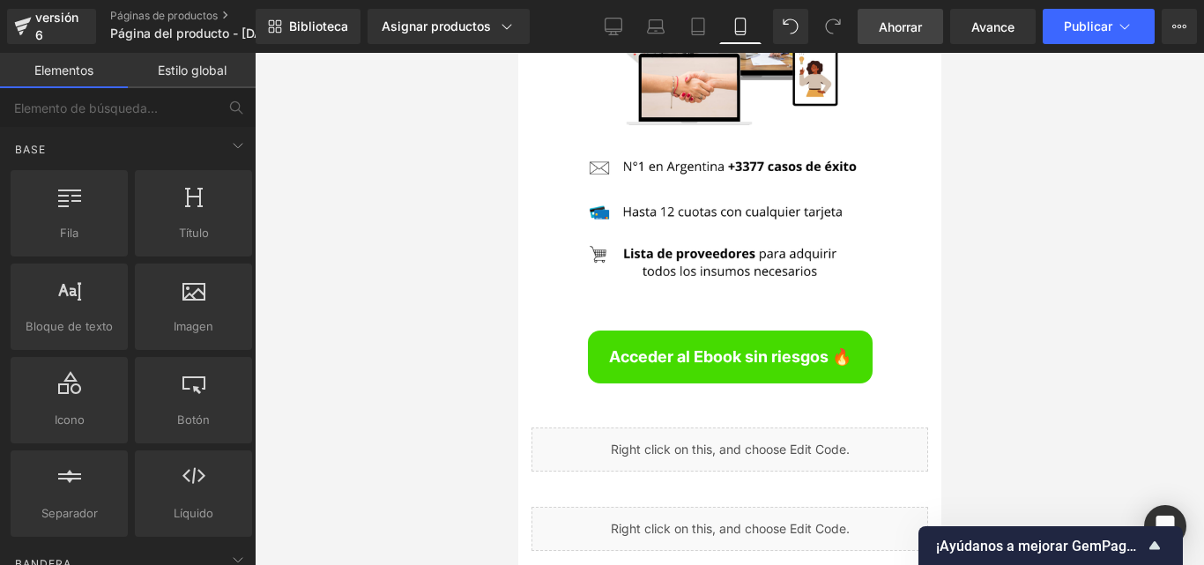
scroll to position [6676, 0]
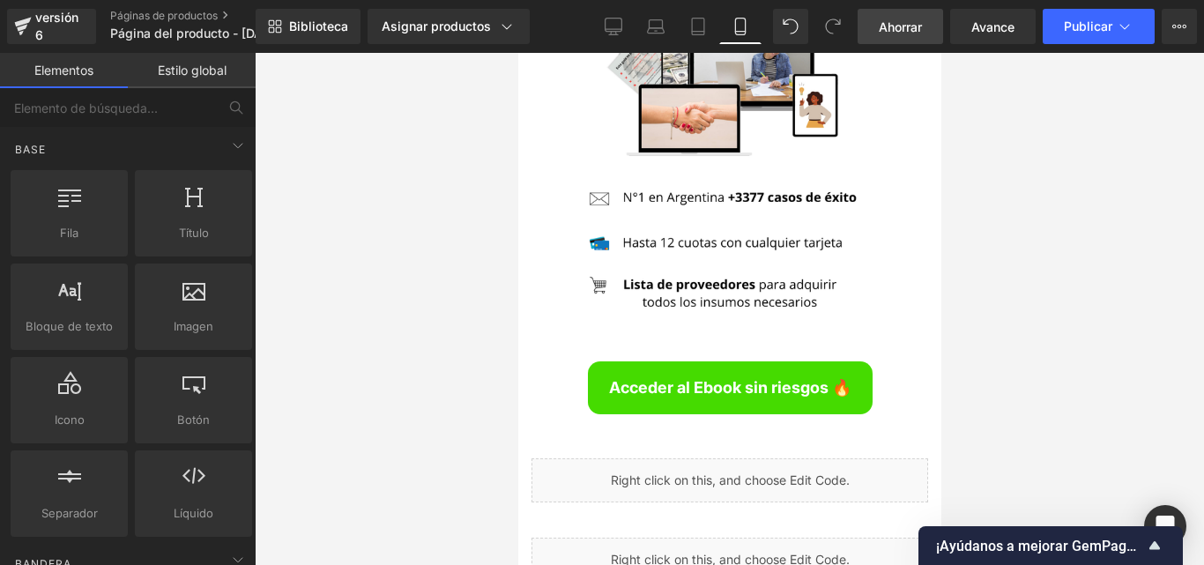
click at [723, 361] on div "Acceder al Ebook sin riesgos 🔥 Botón" at bounding box center [729, 388] width 370 height 54
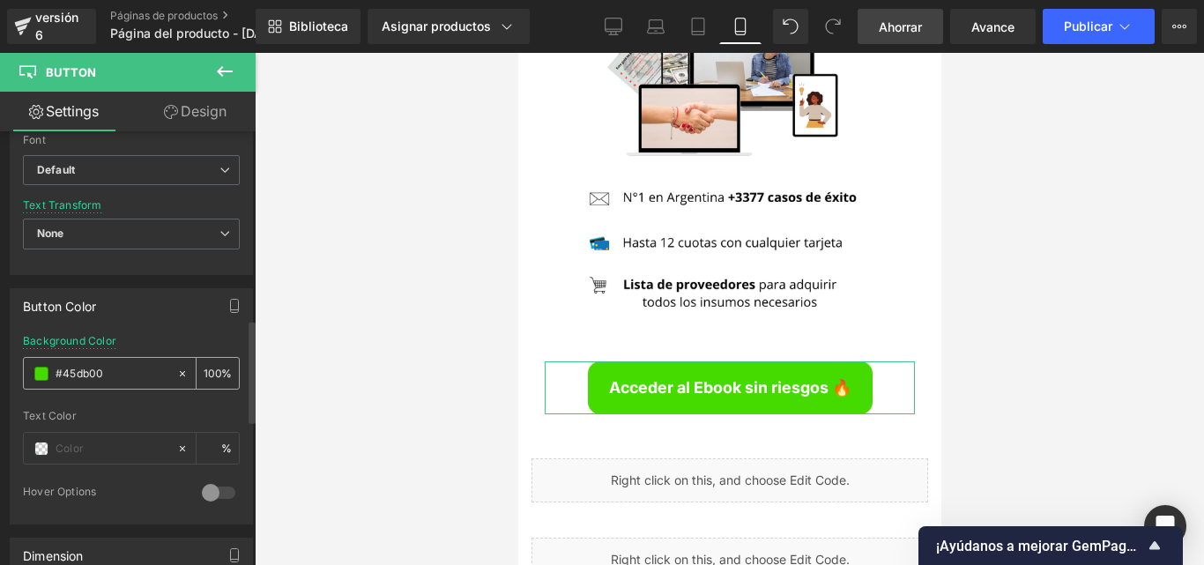
scroll to position [793, 0]
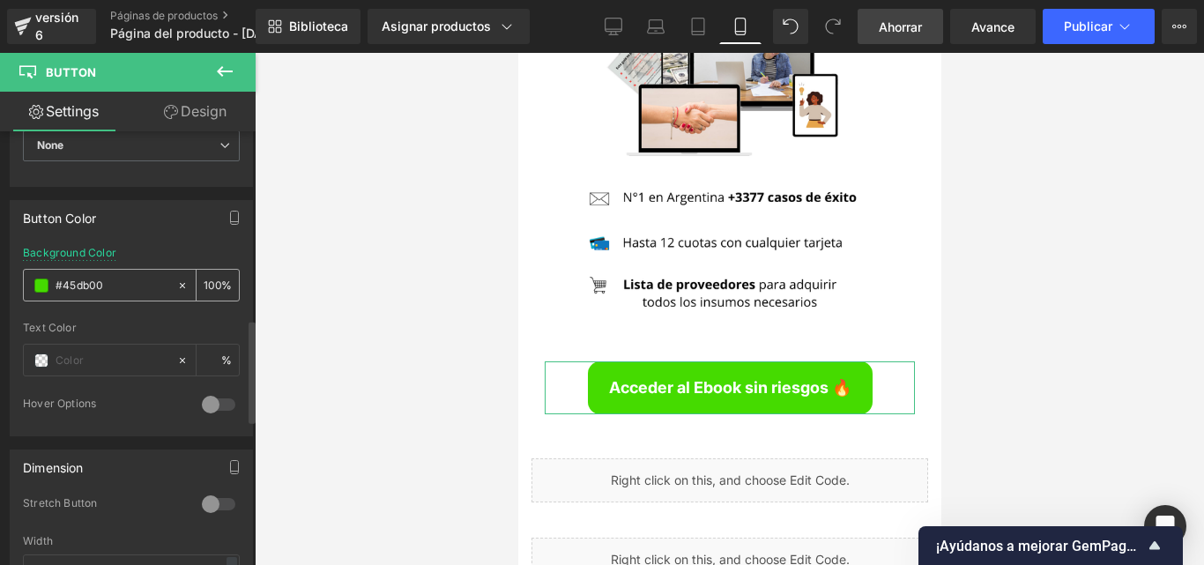
drag, startPoint x: 108, startPoint y: 286, endPoint x: 57, endPoint y: 282, distance: 50.4
click at [57, 282] on input "#45db00" at bounding box center [112, 285] width 113 height 19
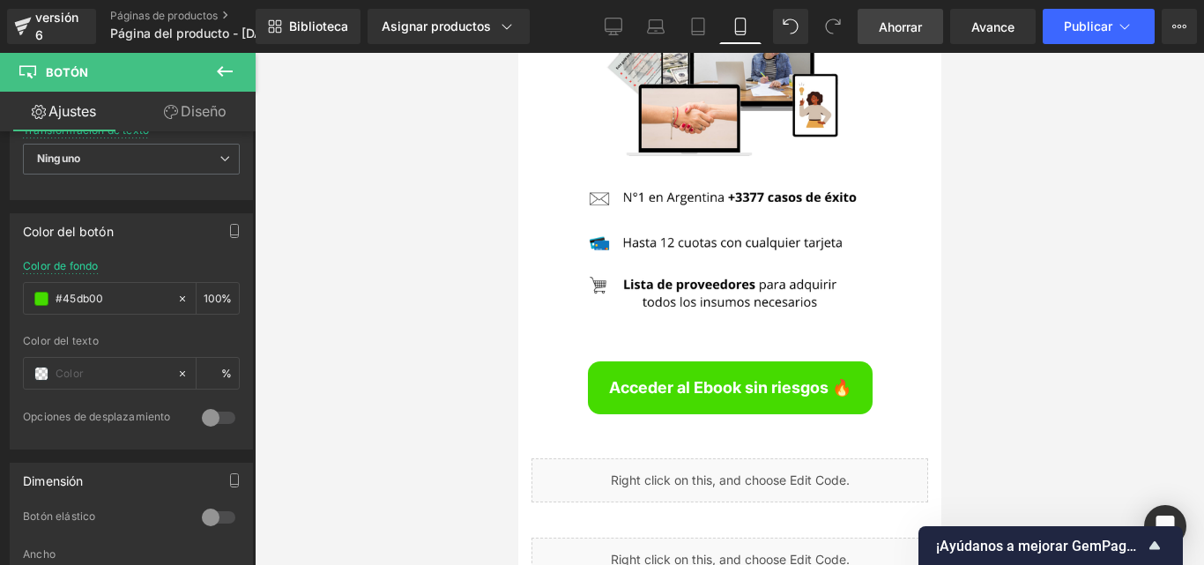
scroll to position [0, 0]
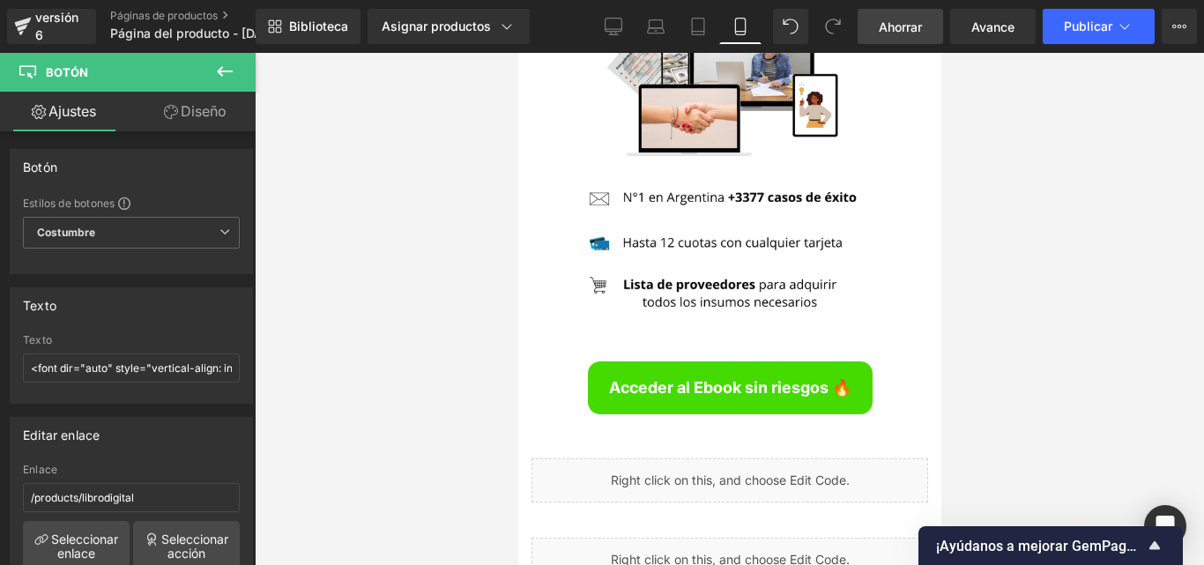
click at [223, 66] on icon at bounding box center [224, 71] width 21 height 21
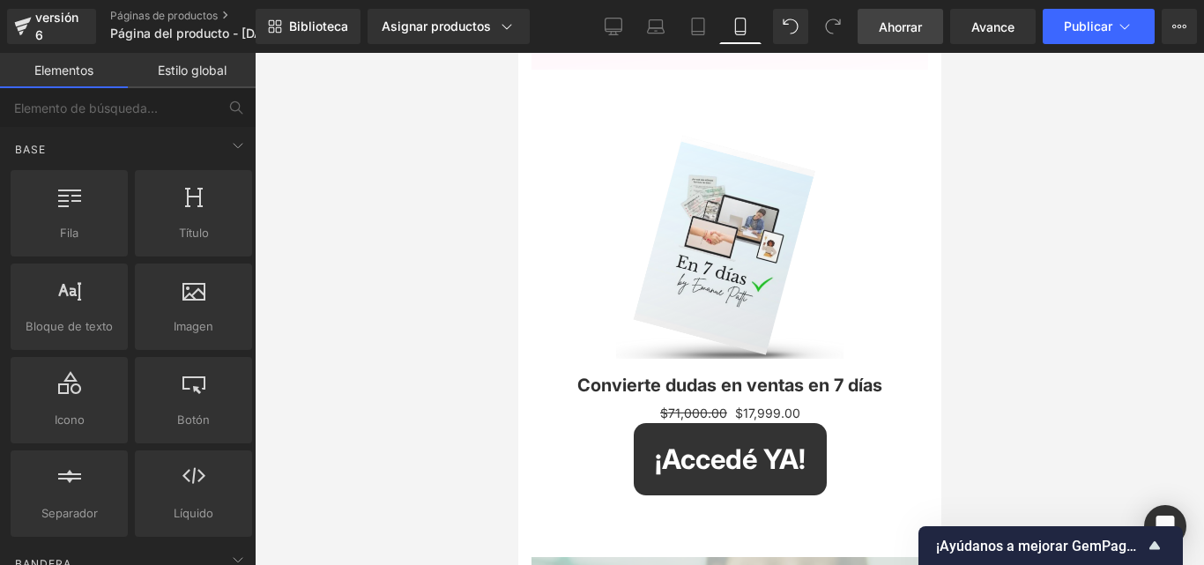
scroll to position [705, 0]
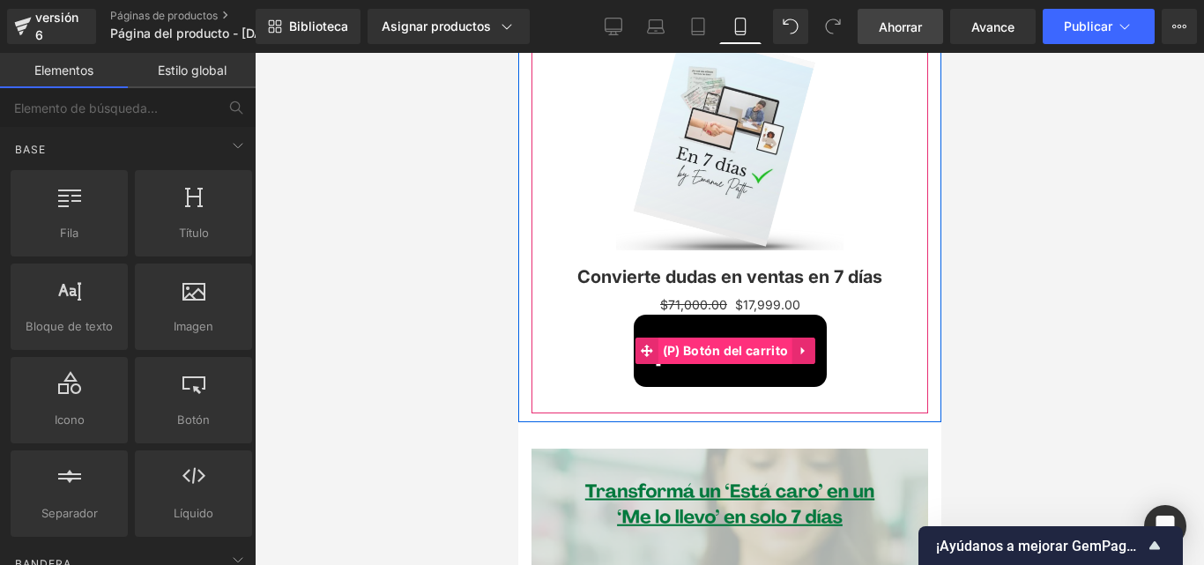
click at [751, 343] on font "(P) Botón del carrito" at bounding box center [724, 350] width 125 height 15
click at [744, 343] on font "(P) Botón del carrito" at bounding box center [724, 350] width 125 height 15
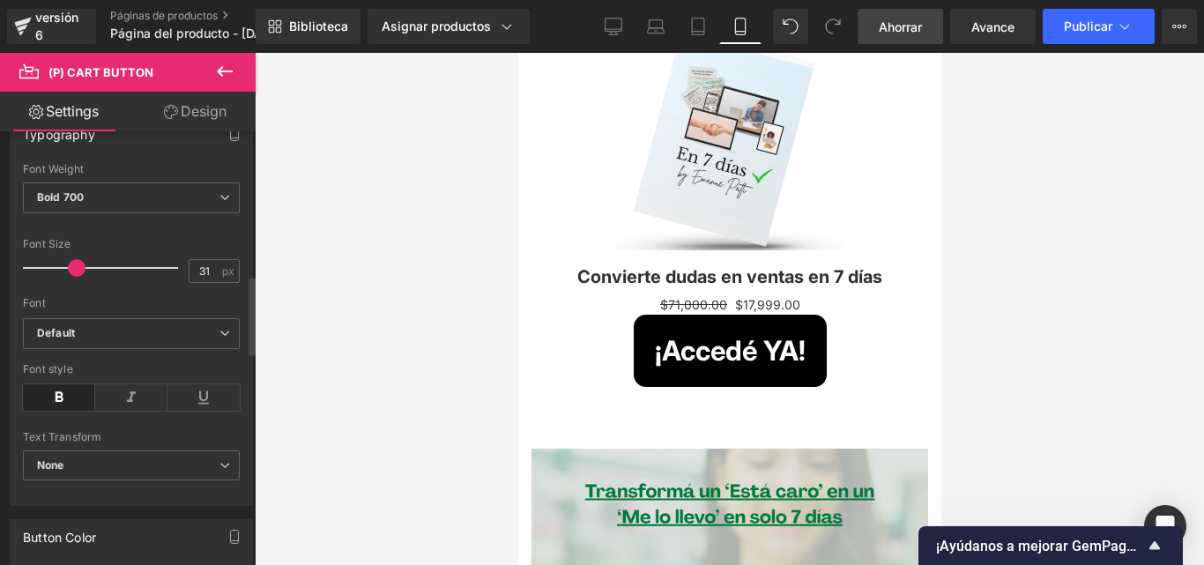
scroll to position [793, 0]
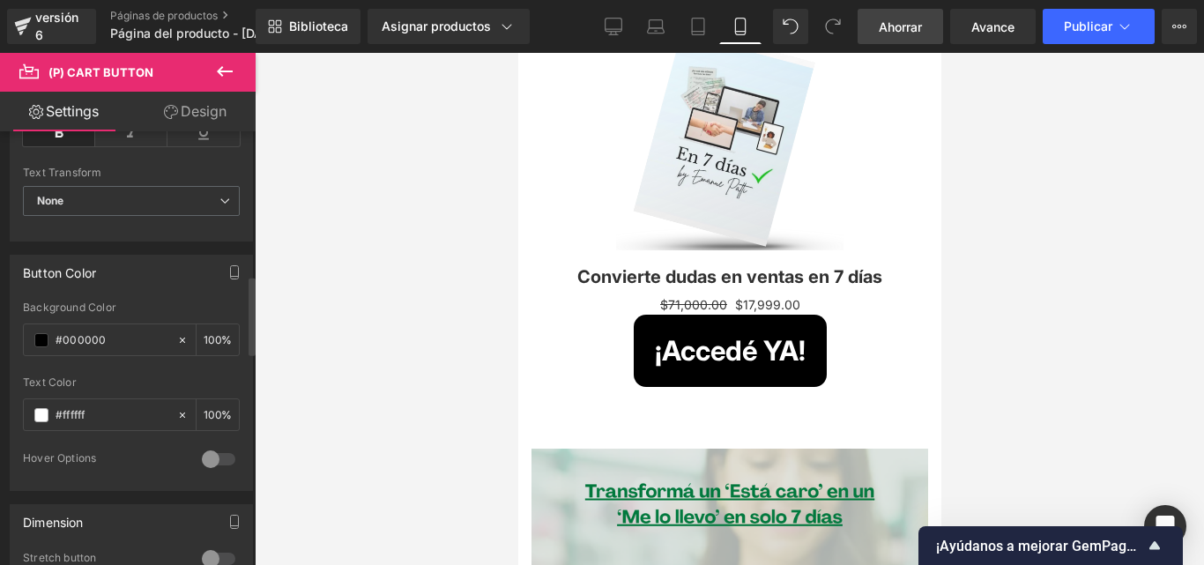
drag, startPoint x: 113, startPoint y: 345, endPoint x: 11, endPoint y: 338, distance: 102.4
click at [11, 338] on div "#000000 Background Color #000000 100 % #ffffff Text Color #ffffff 100 % 0 Hover…" at bounding box center [131, 395] width 241 height 189
paste input "45db"
type input "#45db00"
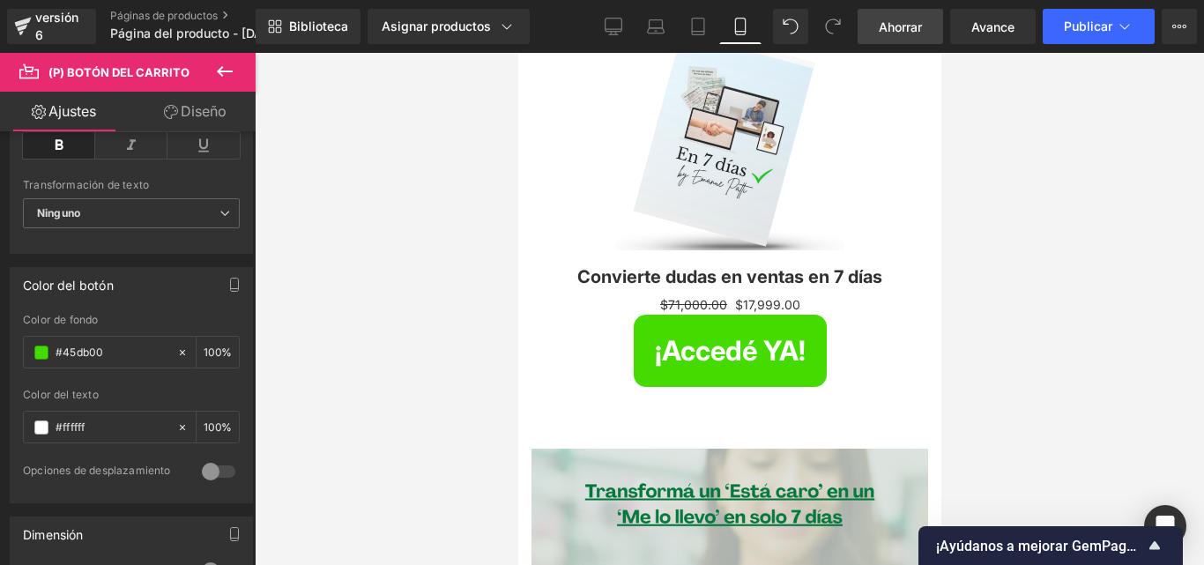
scroll to position [818, 0]
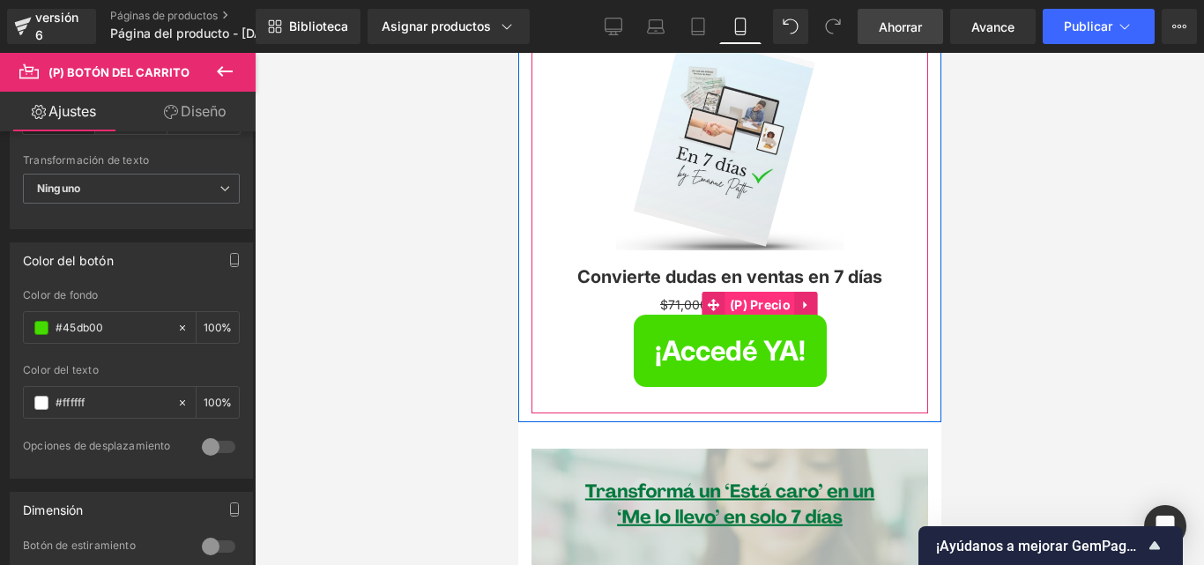
click at [759, 297] on font "(P) Precio" at bounding box center [759, 304] width 61 height 15
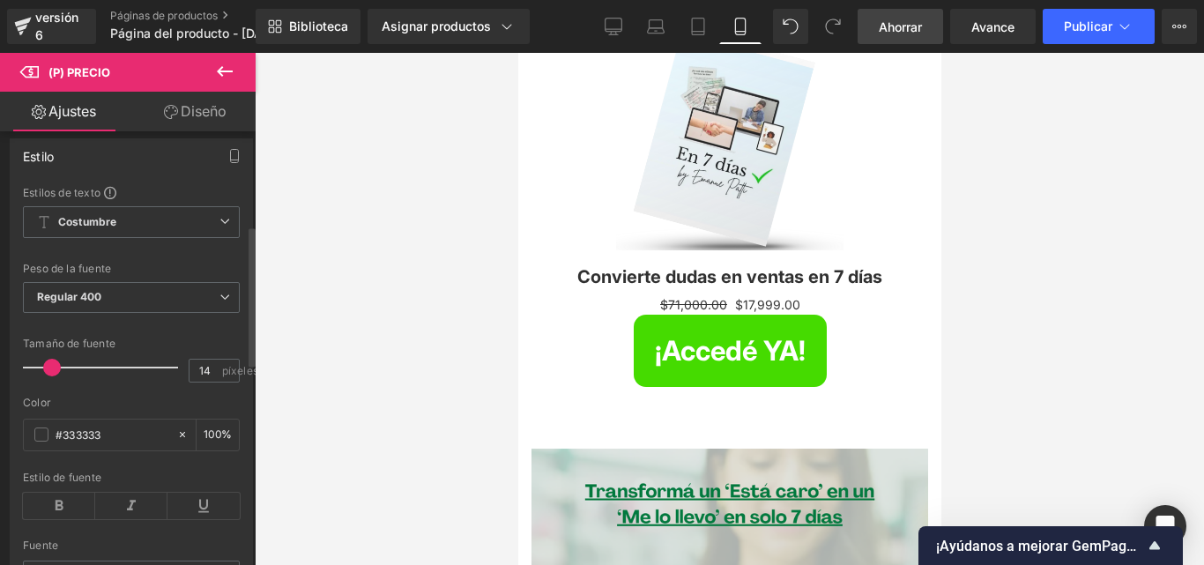
scroll to position [291, 0]
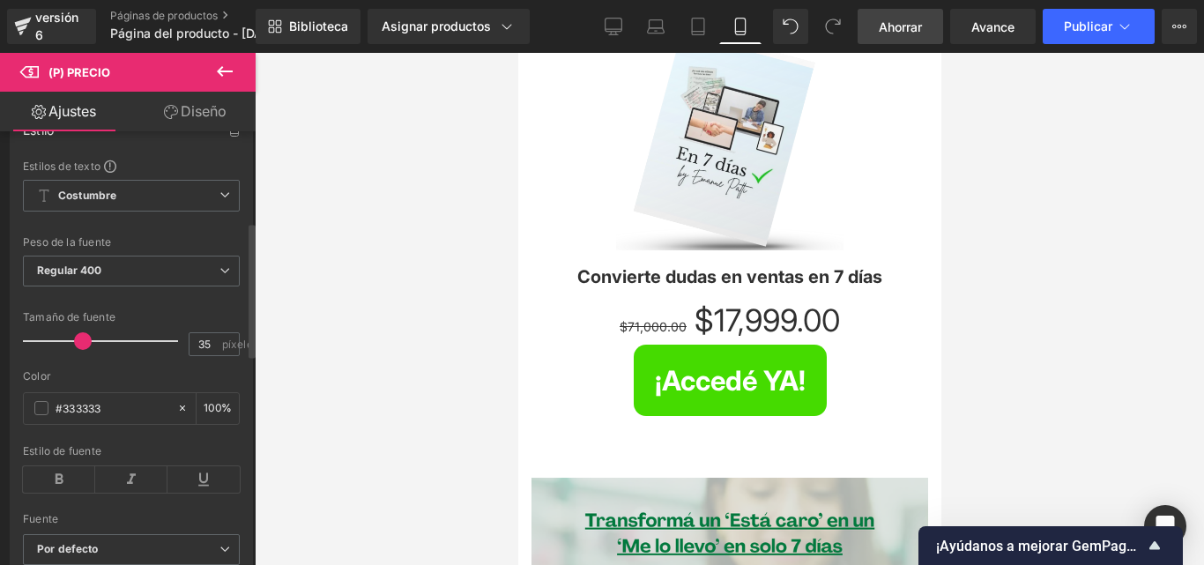
type input "34"
drag, startPoint x: 47, startPoint y: 339, endPoint x: 75, endPoint y: 339, distance: 28.2
click at [75, 339] on span at bounding box center [81, 341] width 18 height 18
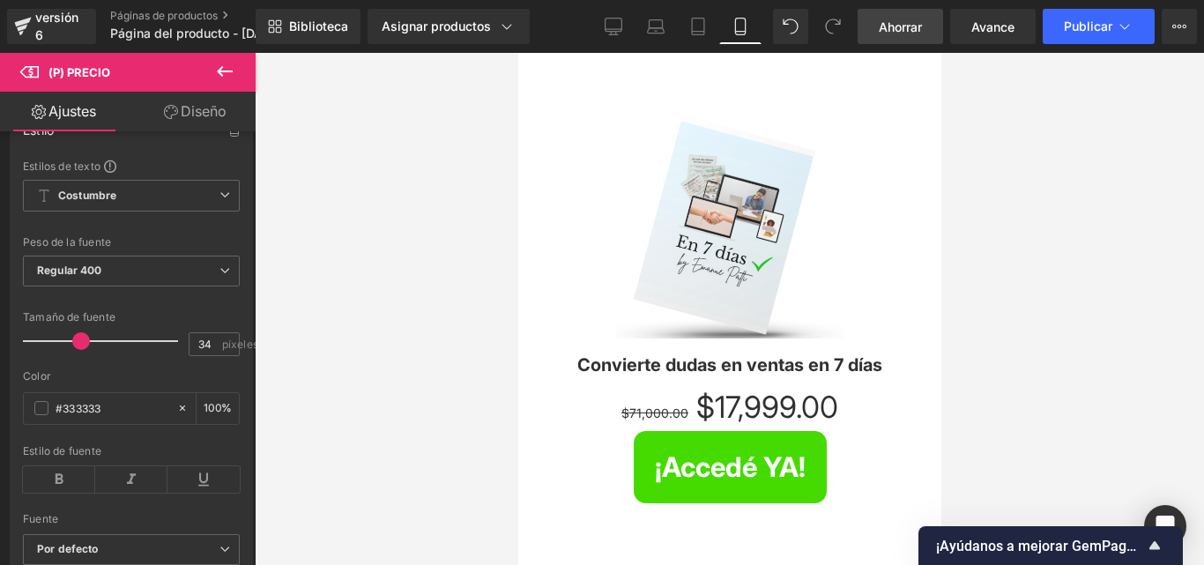
scroll to position [529, 0]
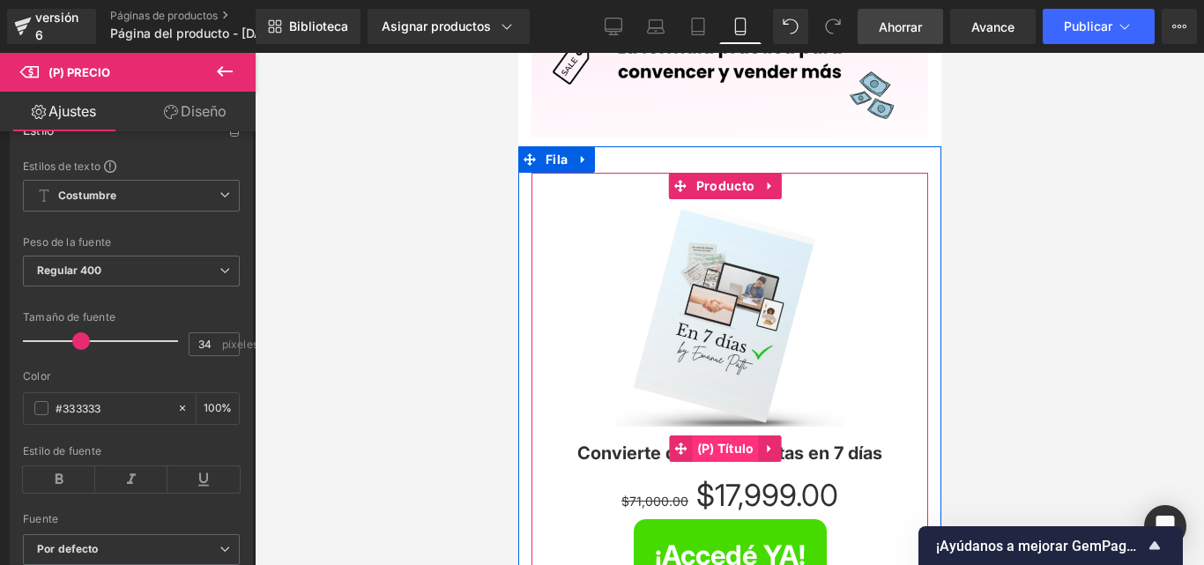
click at [732, 441] on font "(P) Título" at bounding box center [724, 448] width 57 height 15
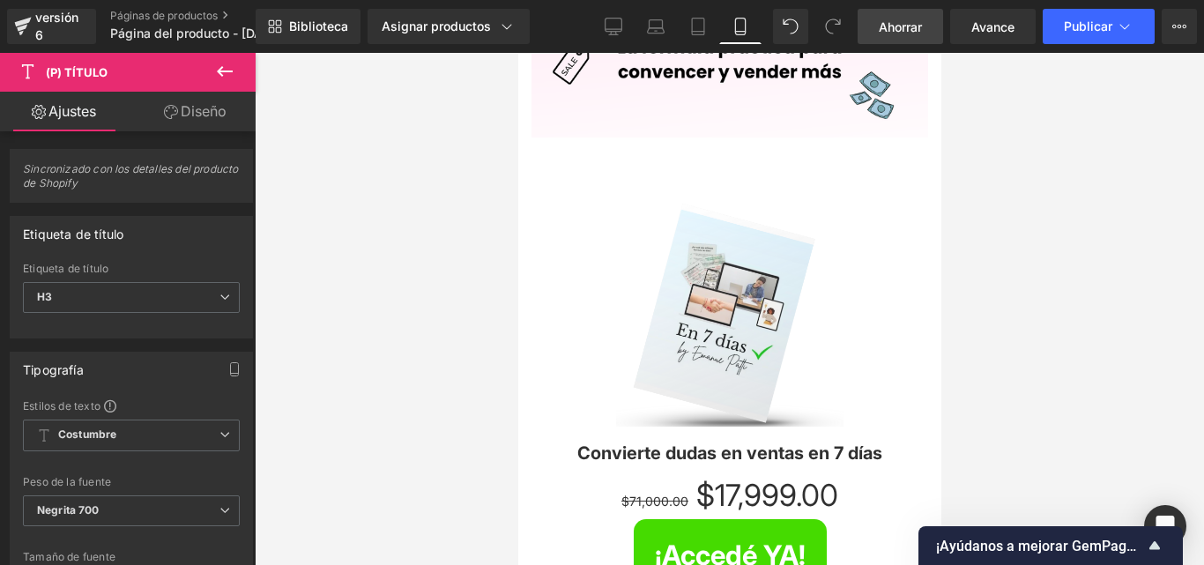
click at [402, 223] on div at bounding box center [729, 309] width 949 height 512
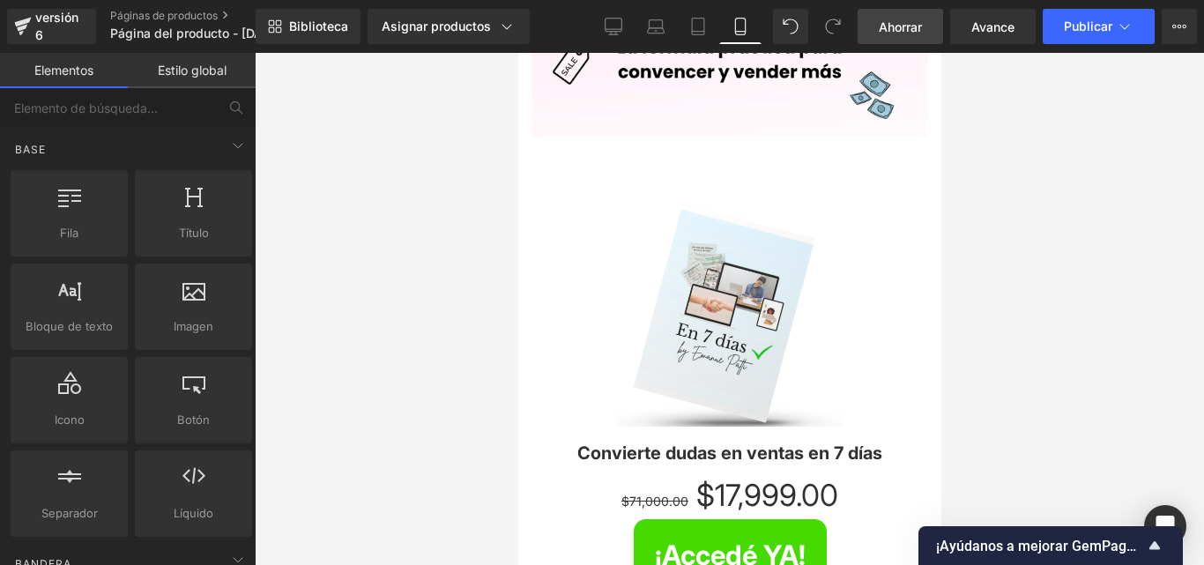
scroll to position [0, 0]
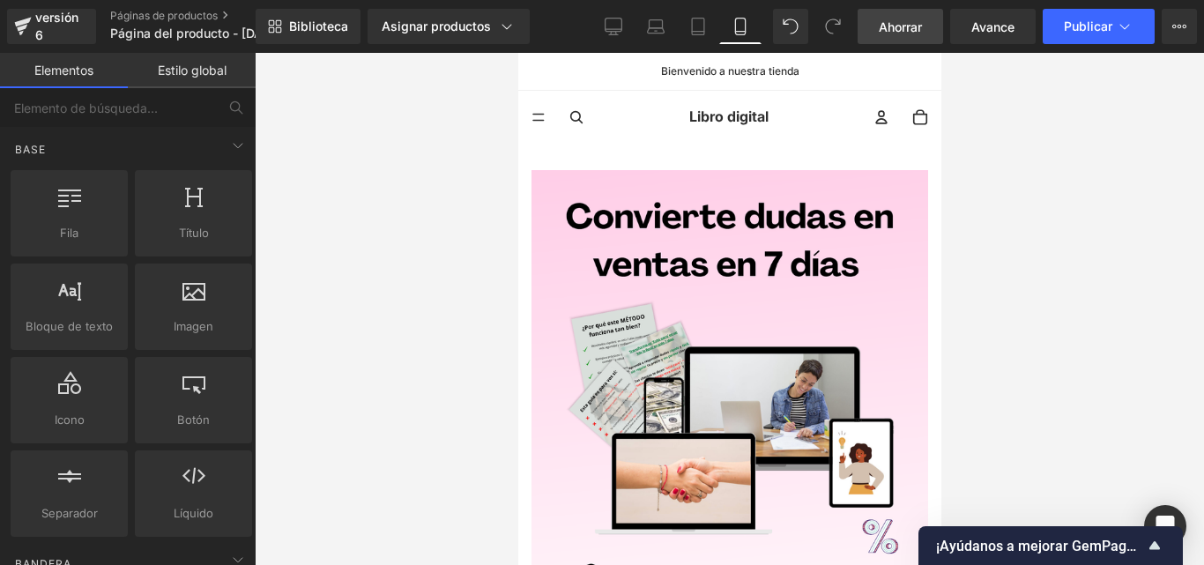
click at [909, 33] on font "Ahorrar" at bounding box center [900, 26] width 43 height 15
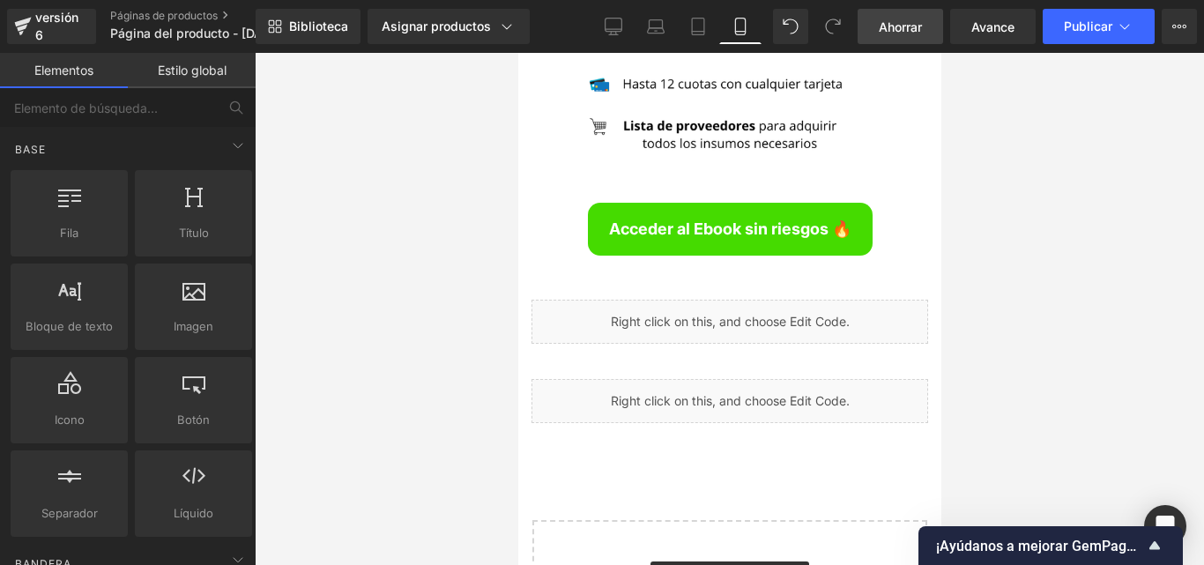
scroll to position [6950, 0]
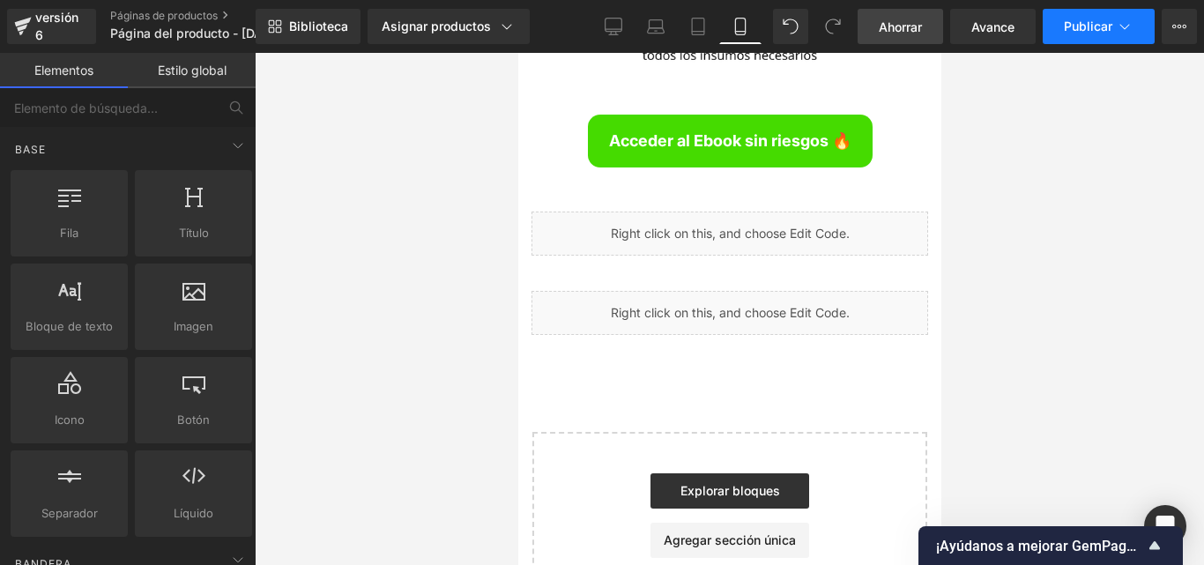
click at [1083, 33] on font "Publicar" at bounding box center [1088, 26] width 48 height 15
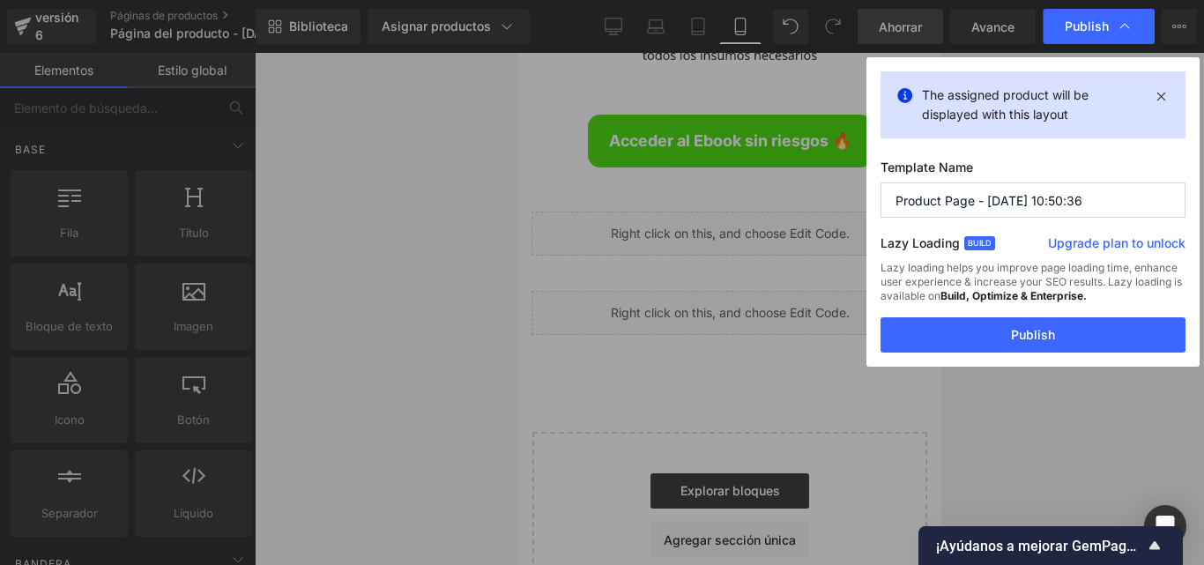
drag, startPoint x: 1001, startPoint y: 345, endPoint x: 1013, endPoint y: 344, distance: 11.6
click at [1001, 345] on button "Publish" at bounding box center [1032, 334] width 305 height 35
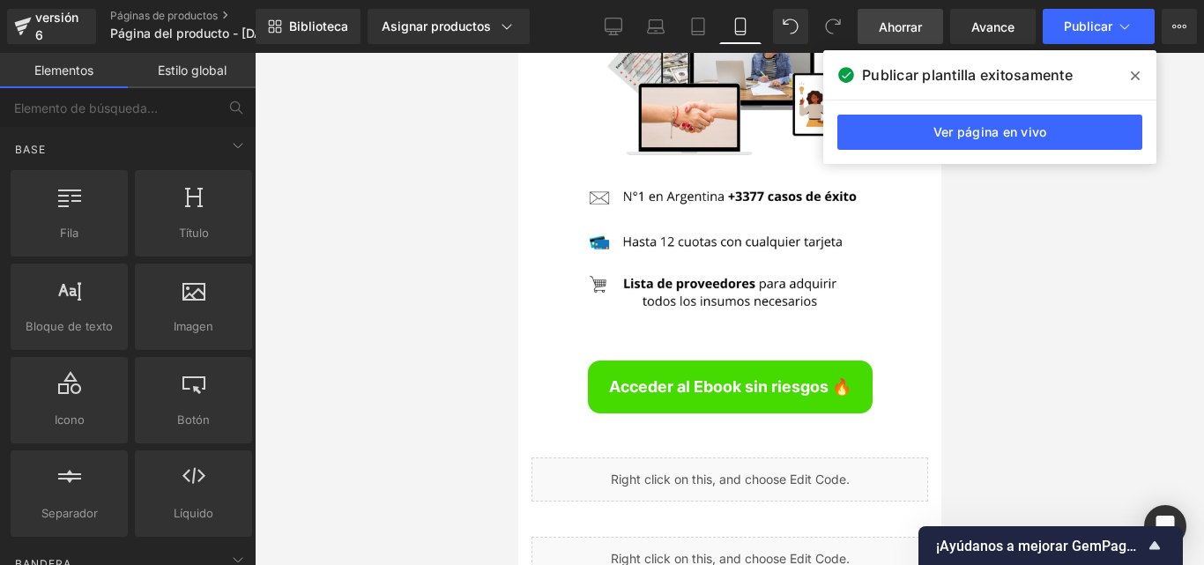
scroll to position [6860, 0]
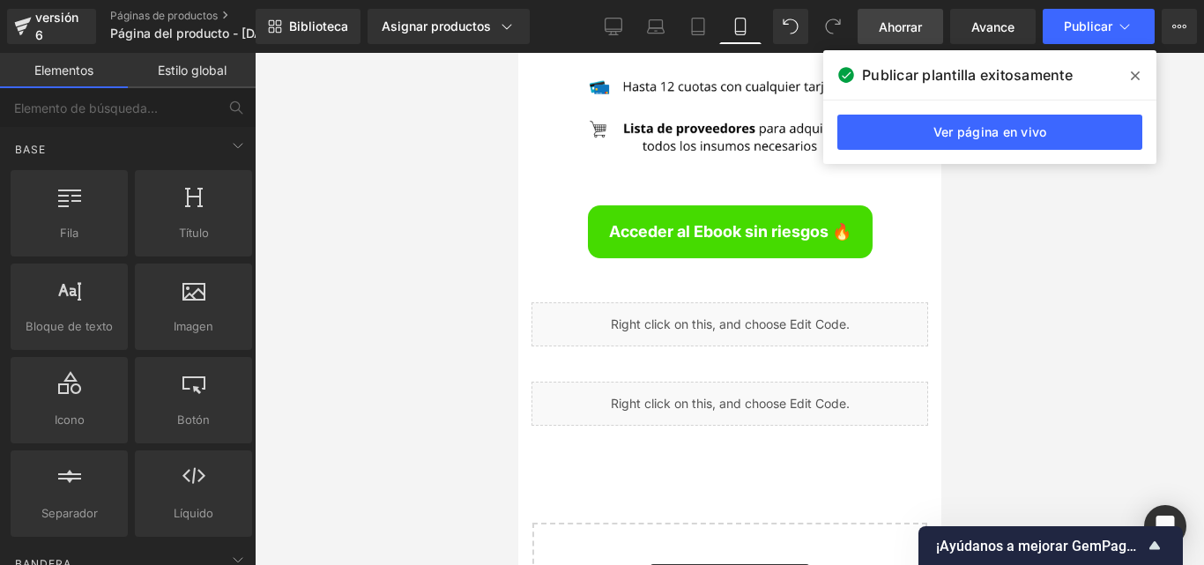
click at [717, 382] on div "Líquido" at bounding box center [729, 404] width 397 height 44
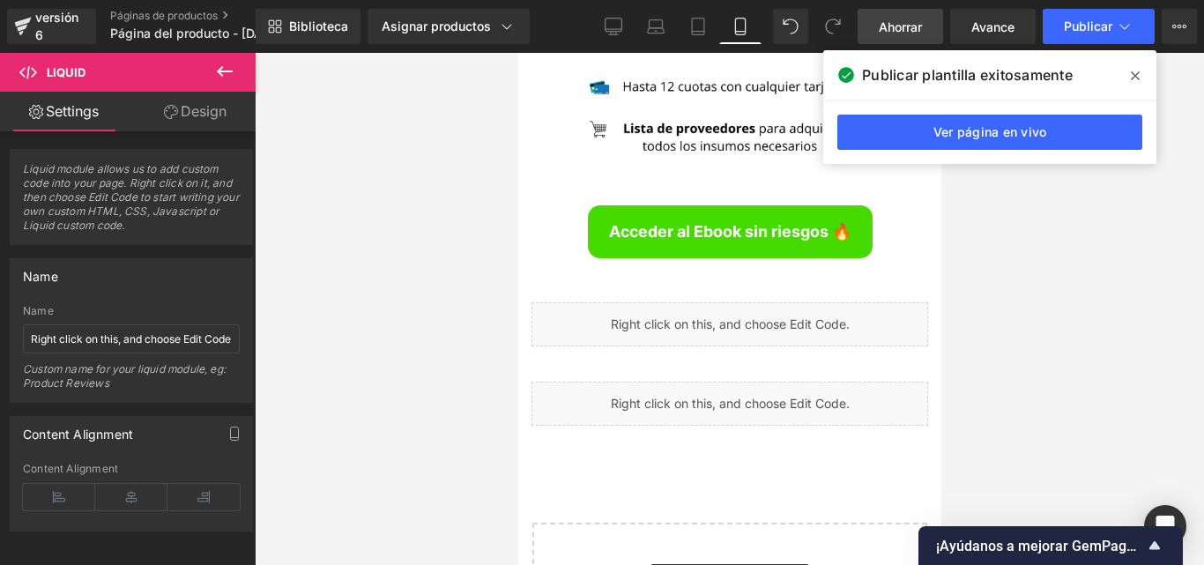
click at [220, 75] on icon at bounding box center [225, 71] width 16 height 11
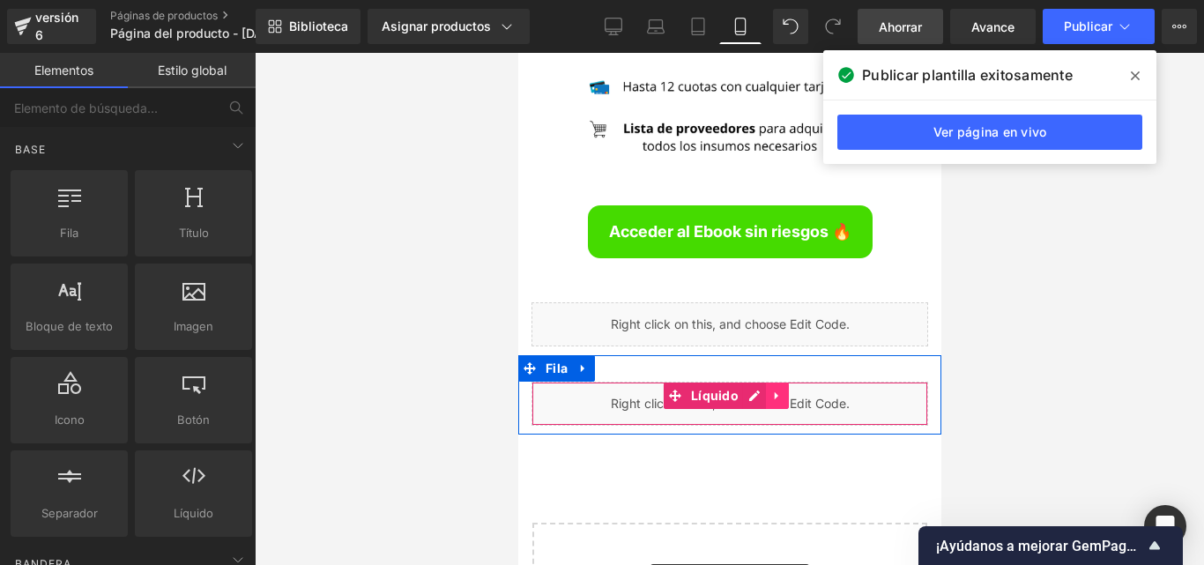
click at [774, 392] on icon at bounding box center [776, 396] width 4 height 8
click at [792, 390] on icon at bounding box center [788, 396] width 12 height 12
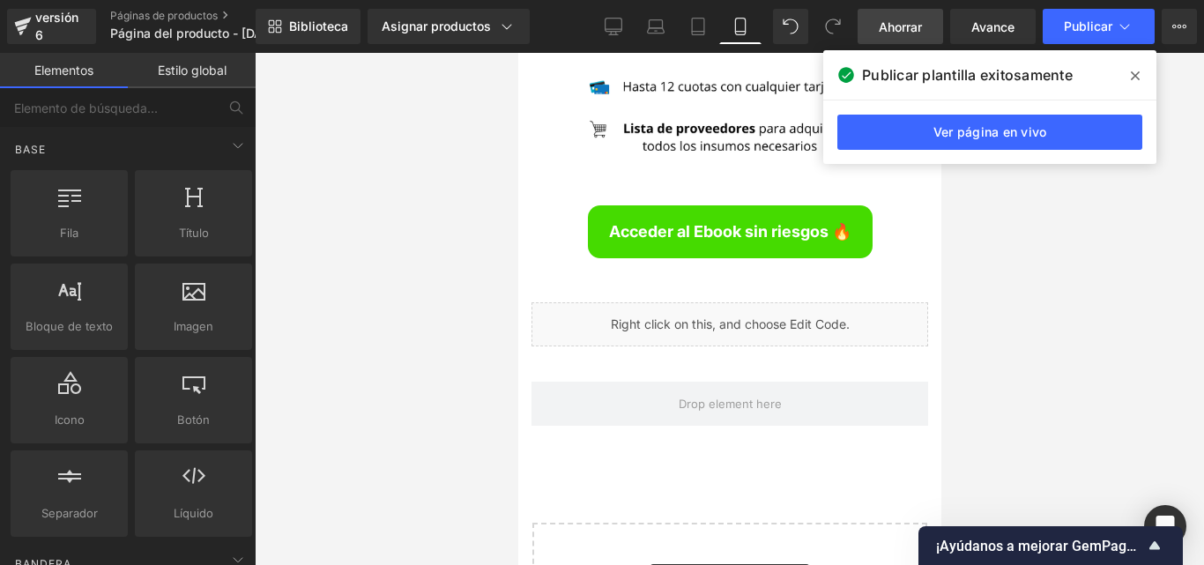
click at [1063, 292] on div at bounding box center [729, 309] width 949 height 512
click at [1132, 77] on icon at bounding box center [1135, 76] width 9 height 14
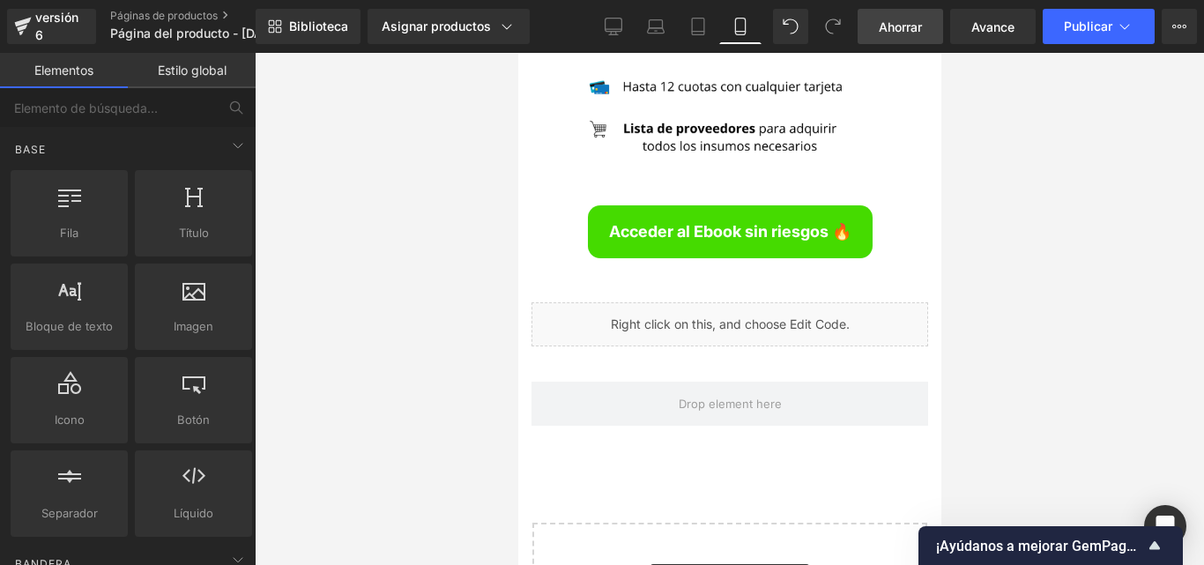
click at [885, 22] on font "Ahorrar" at bounding box center [900, 26] width 43 height 15
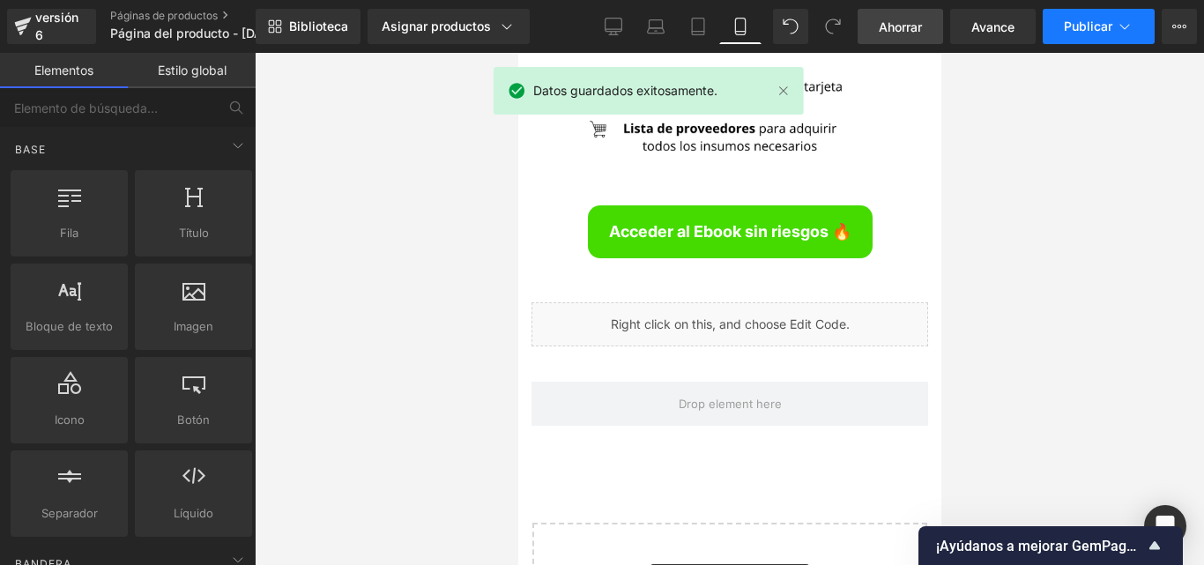
click at [1086, 13] on button "Publicar" at bounding box center [1099, 26] width 112 height 35
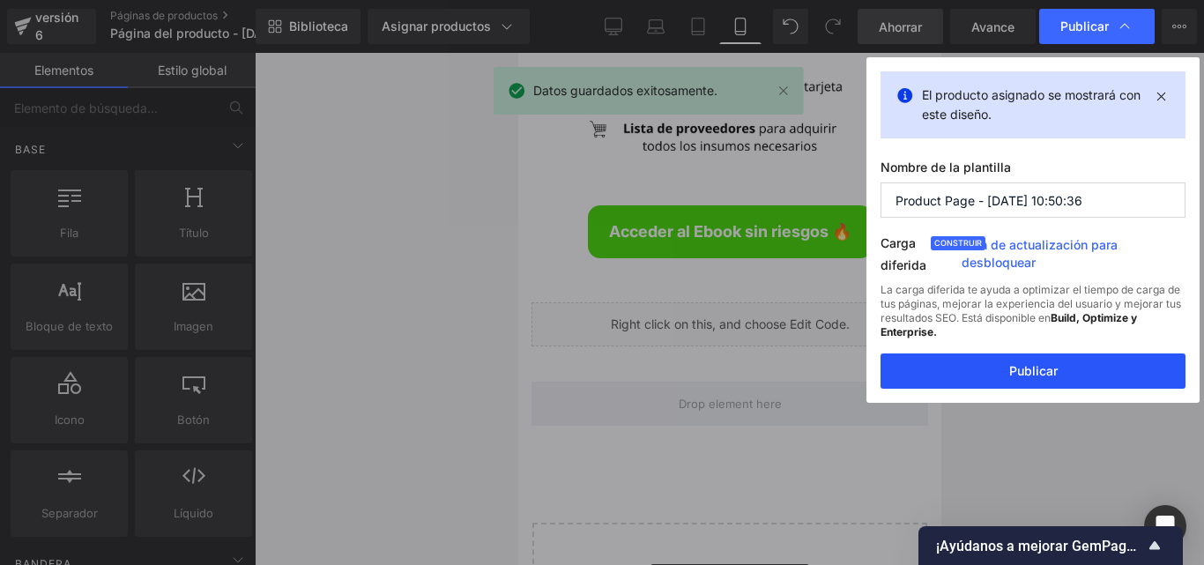
click at [1026, 369] on font "Publicar" at bounding box center [1033, 370] width 48 height 15
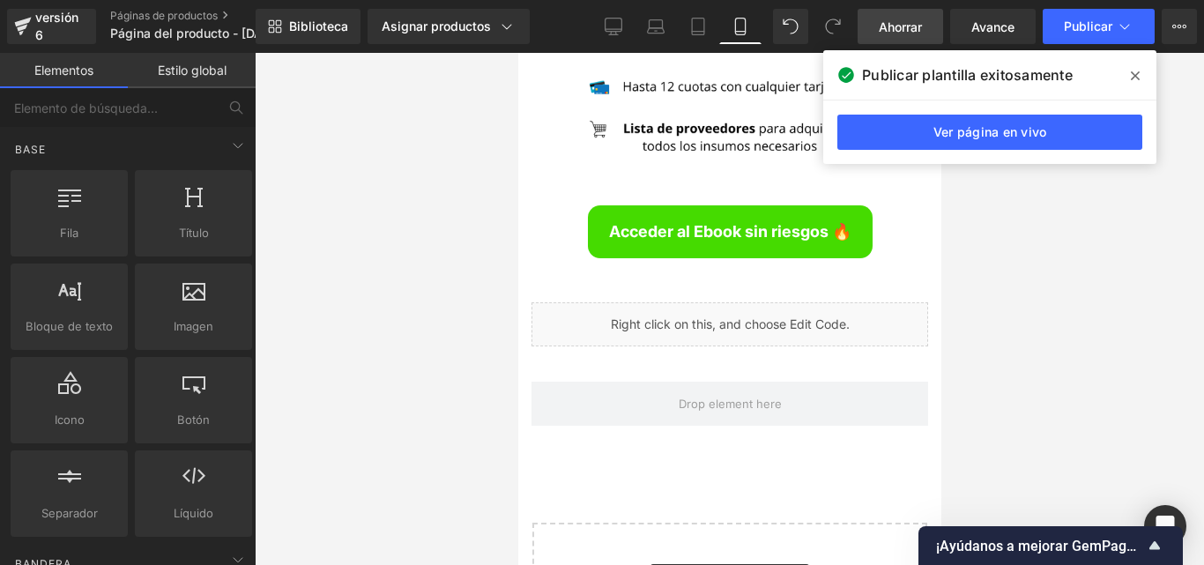
drag, startPoint x: 1135, startPoint y: 73, endPoint x: 391, endPoint y: 137, distance: 746.6
click at [1135, 73] on icon at bounding box center [1135, 76] width 9 height 14
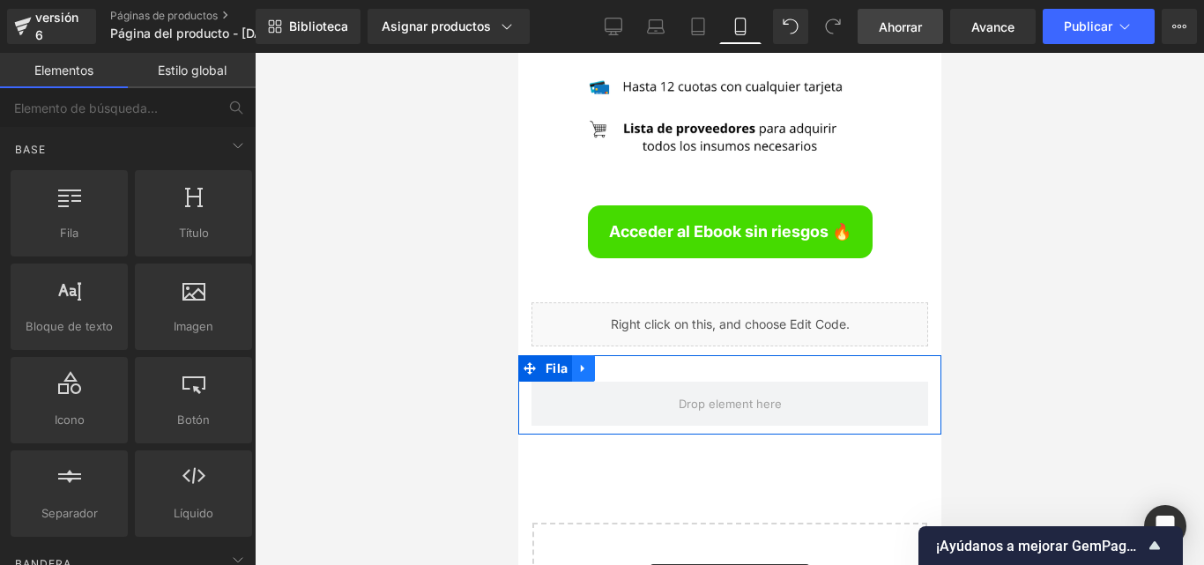
click at [576, 362] on icon at bounding box center [582, 368] width 12 height 13
drag, startPoint x: 628, startPoint y: 233, endPoint x: 824, endPoint y: 275, distance: 200.2
click at [628, 362] on icon at bounding box center [628, 368] width 12 height 12
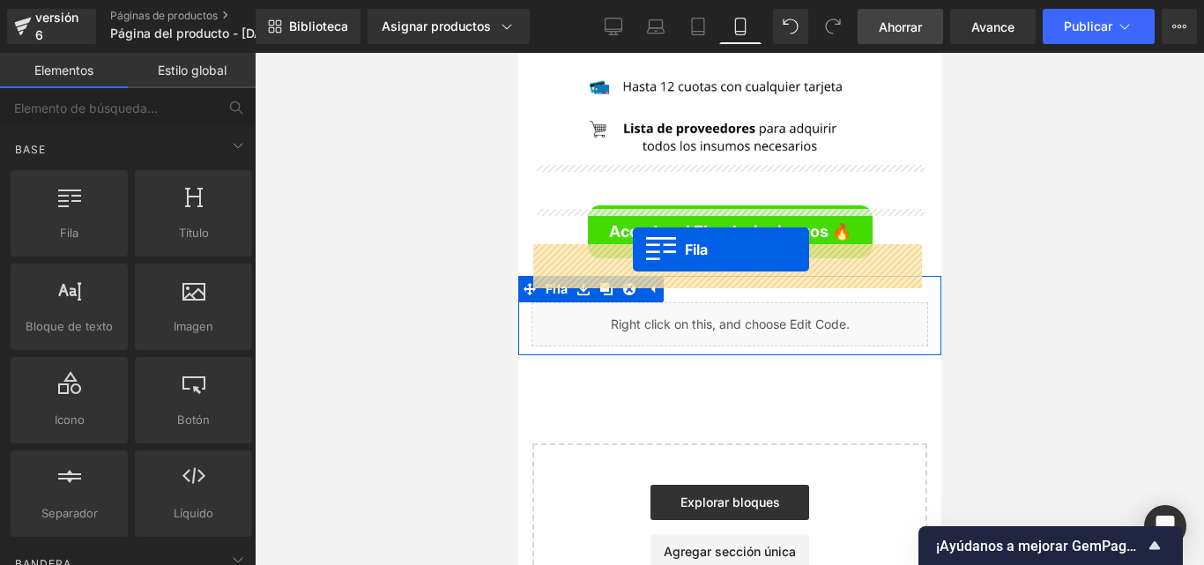
drag, startPoint x: 589, startPoint y: 255, endPoint x: 632, endPoint y: 249, distance: 43.5
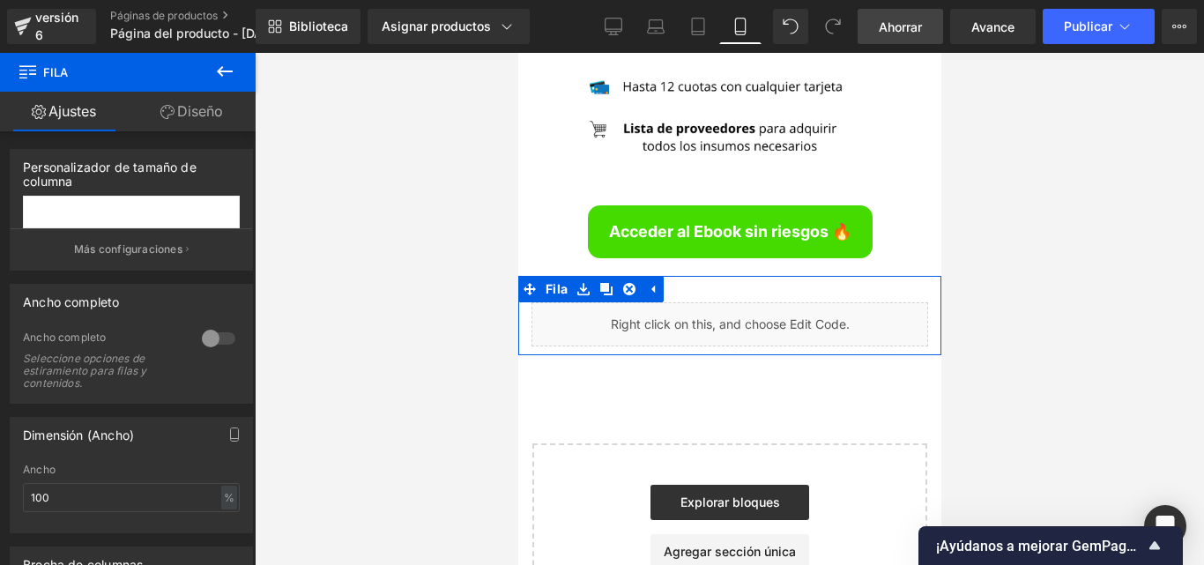
click at [227, 59] on button at bounding box center [225, 72] width 62 height 39
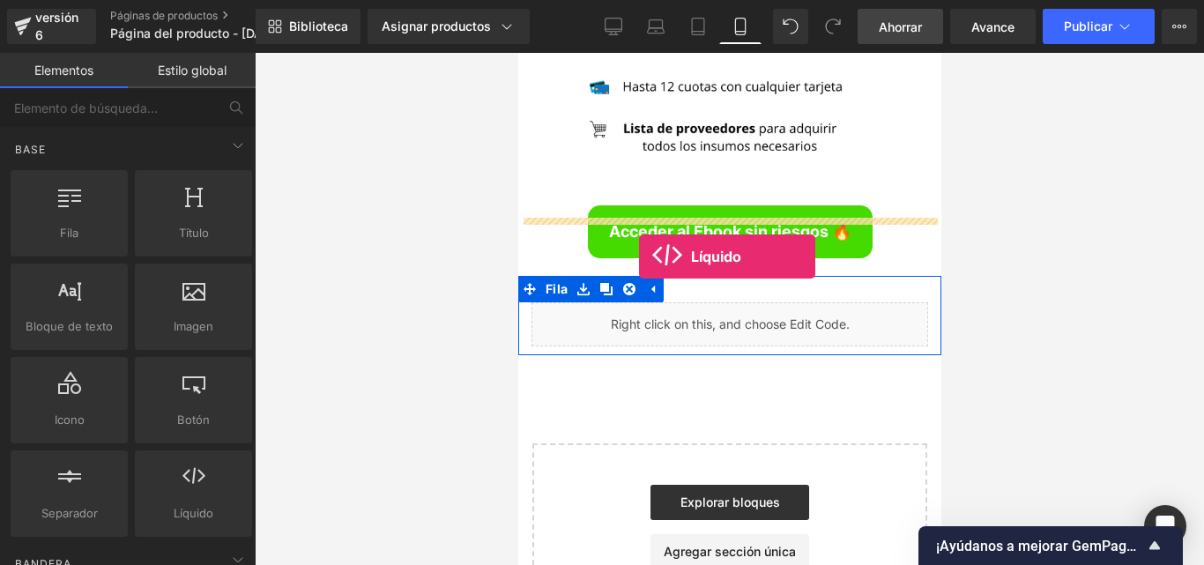
drag, startPoint x: 703, startPoint y: 557, endPoint x: 635, endPoint y: 251, distance: 313.3
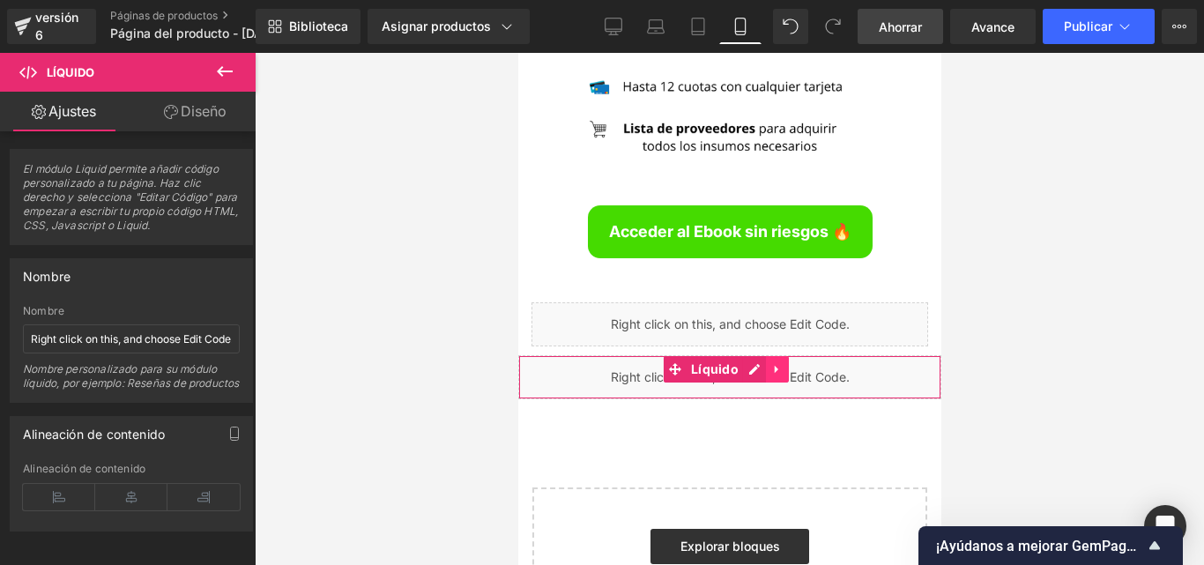
click at [776, 366] on icon at bounding box center [776, 370] width 4 height 8
click at [791, 363] on icon at bounding box center [788, 369] width 12 height 12
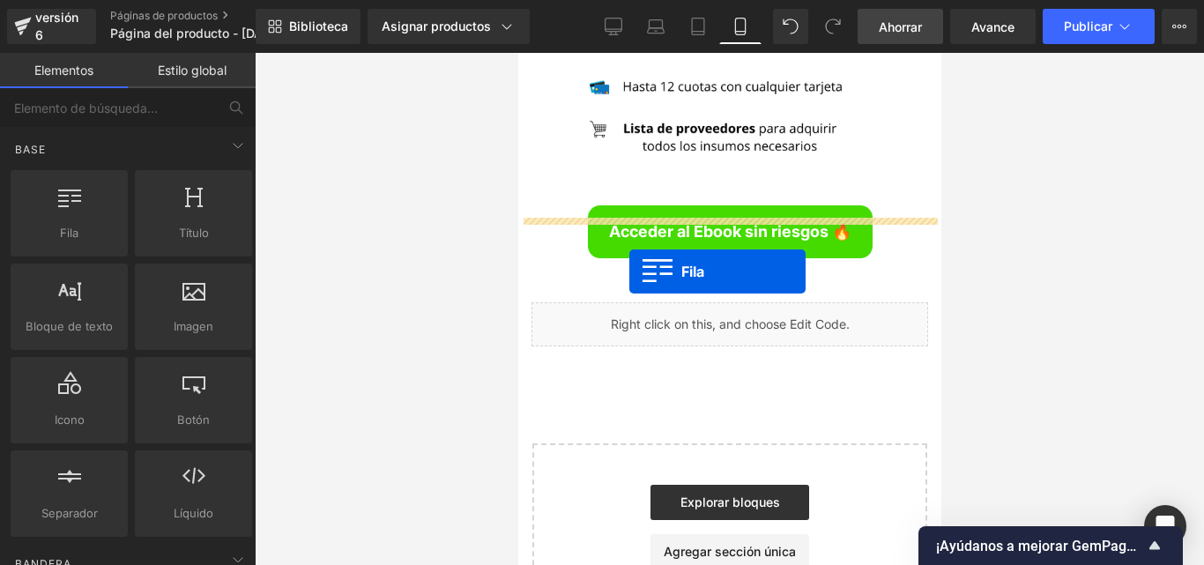
drag, startPoint x: 592, startPoint y: 270, endPoint x: 628, endPoint y: 271, distance: 36.2
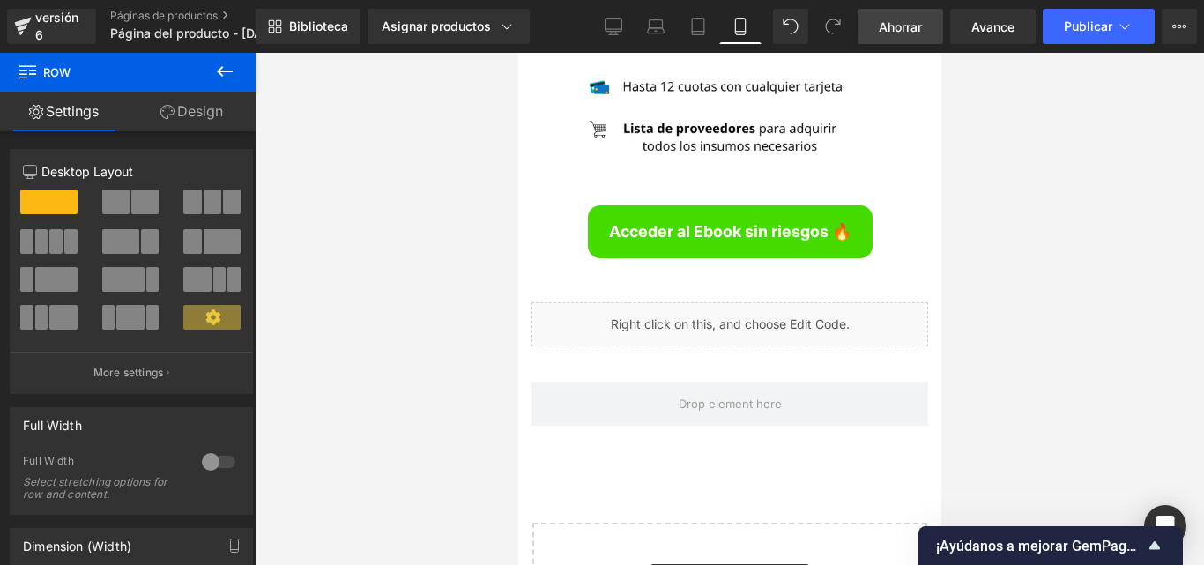
click at [220, 65] on icon at bounding box center [224, 71] width 21 height 21
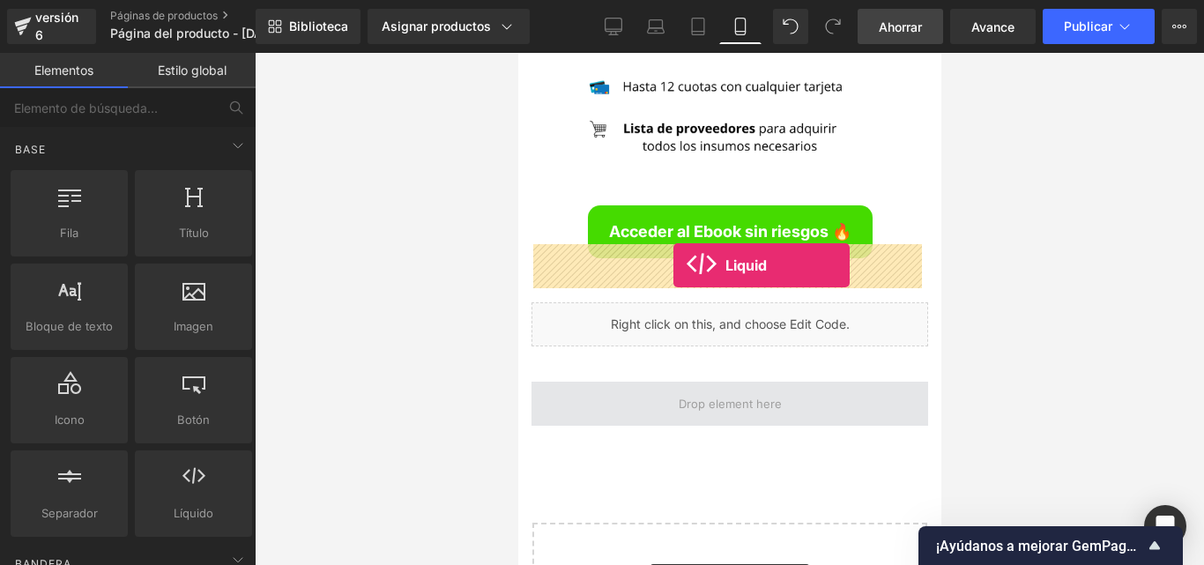
drag, startPoint x: 659, startPoint y: 334, endPoint x: 672, endPoint y: 265, distance: 70.0
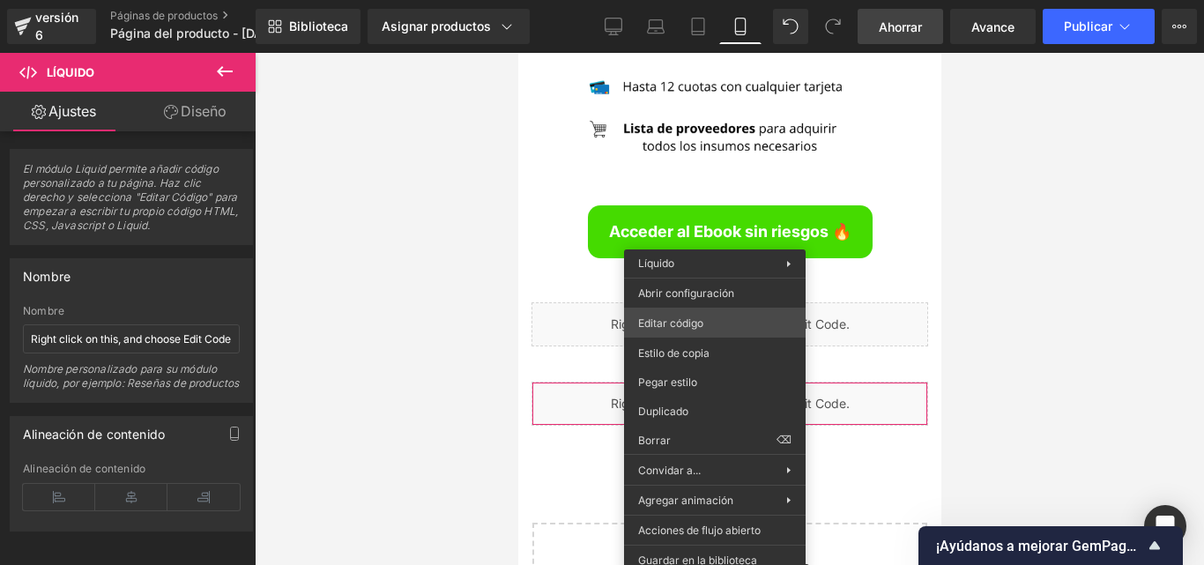
click at [701, 0] on div "Líquido Estás previsualizando cómo funciona el Reestilizará tu página. No puede…" at bounding box center [602, 0] width 1204 height 0
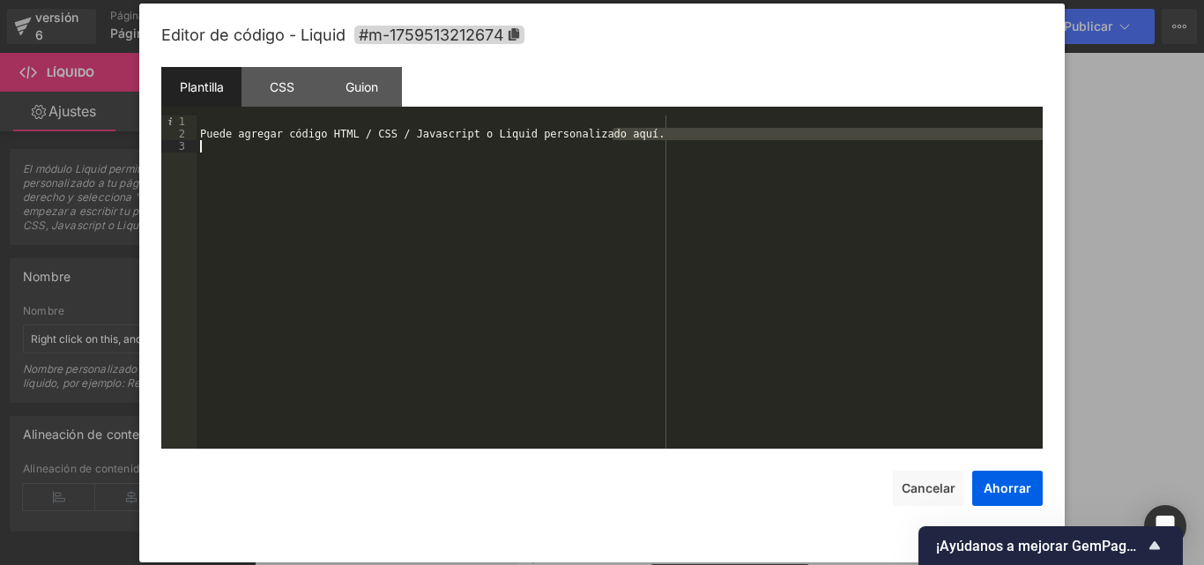
drag, startPoint x: 643, startPoint y: 135, endPoint x: 194, endPoint y: 141, distance: 449.5
click at [194, 141] on pre "1 2 3 Puede agregar código HTML / CSS / Javascript o Liquid personalizado aquí.…" at bounding box center [601, 281] width 881 height 333
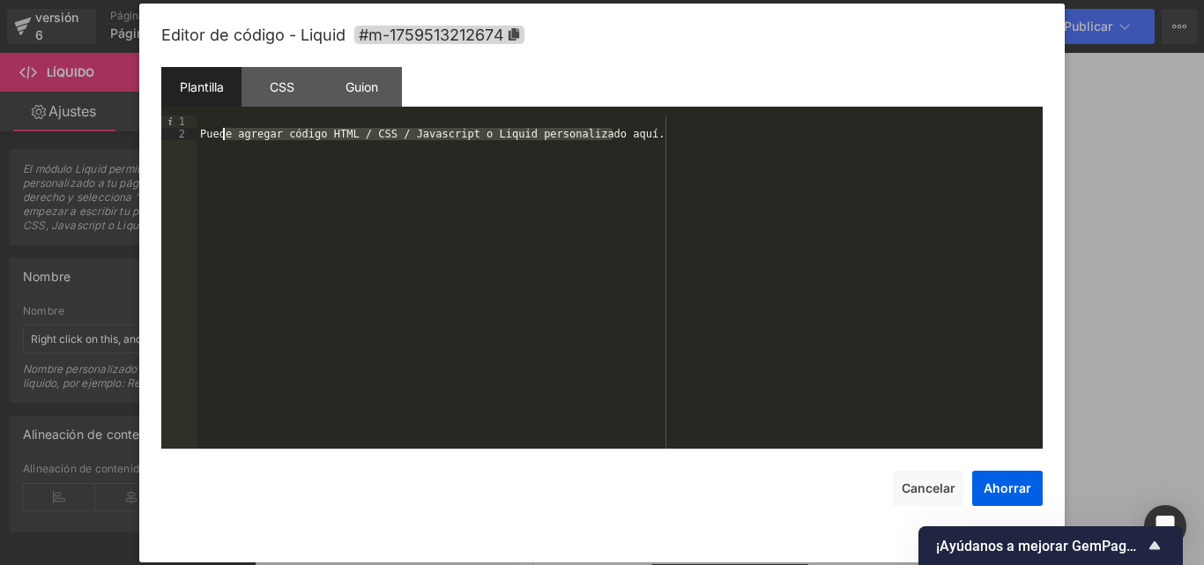
drag, startPoint x: 549, startPoint y: 136, endPoint x: 221, endPoint y: 135, distance: 327.9
click at [221, 135] on div "Puede agregar código HTML / CSS / Javascript o Liquid personalizado aquí." at bounding box center [620, 294] width 846 height 358
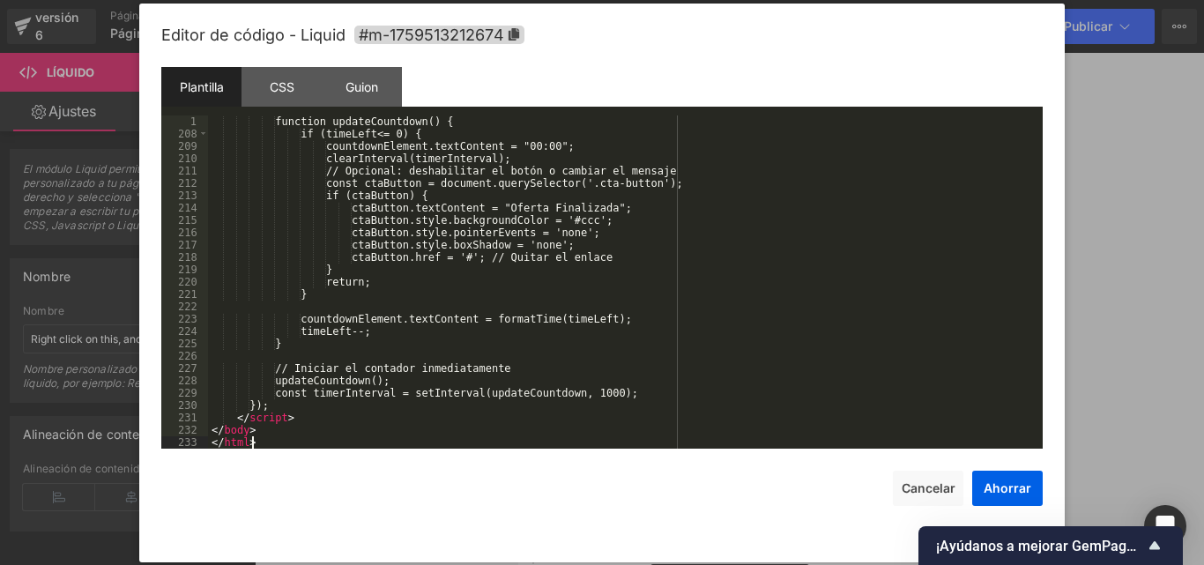
scroll to position [2542, 0]
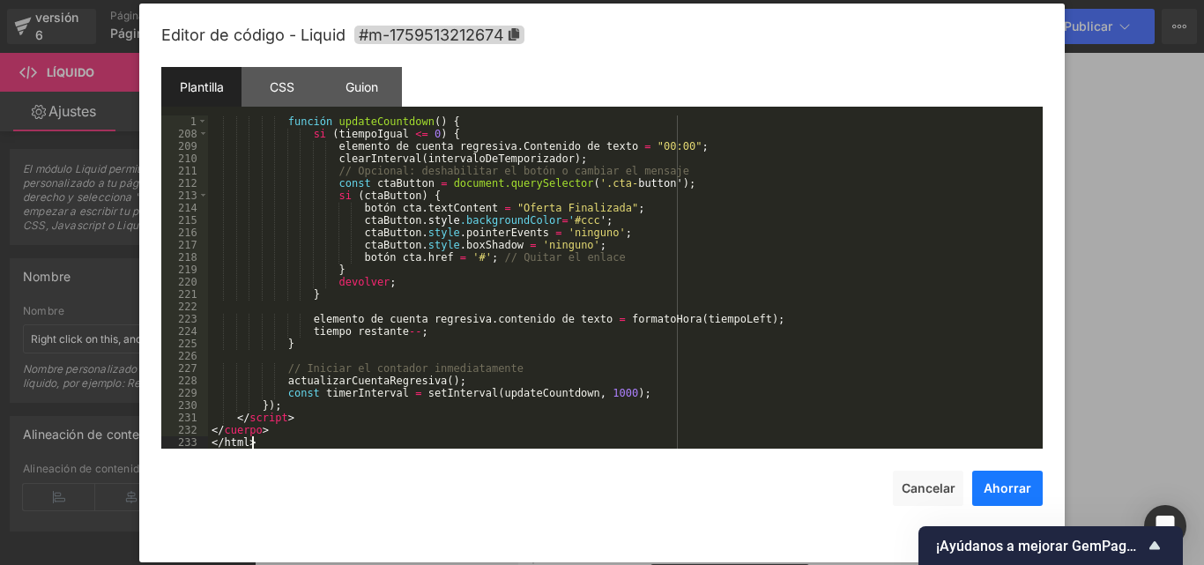
click at [1013, 480] on font "Ahorrar" at bounding box center [1008, 487] width 48 height 15
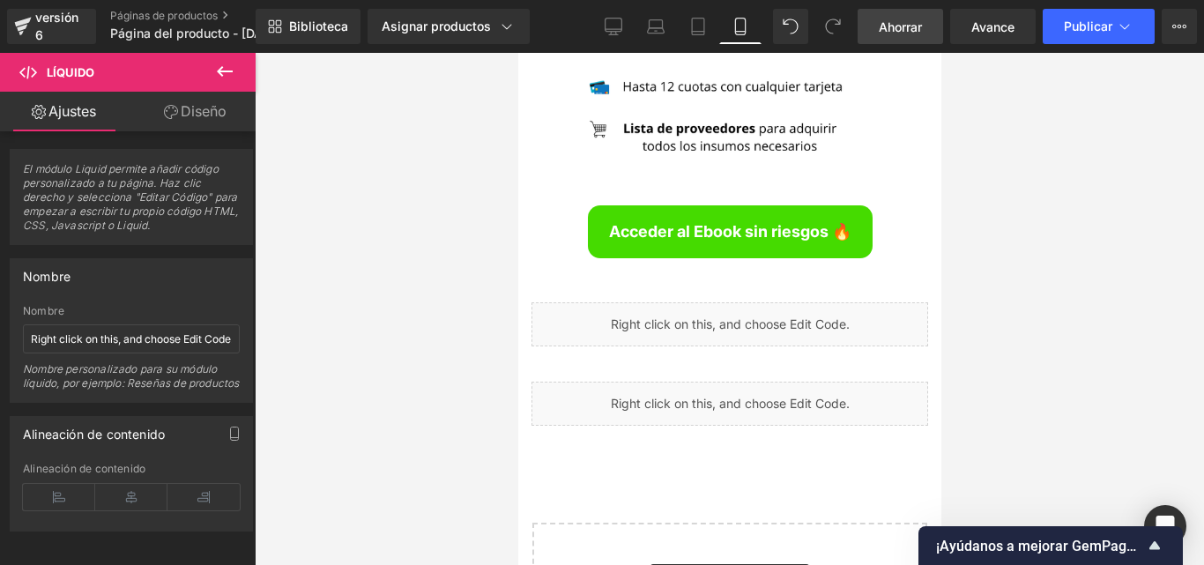
click at [897, 33] on font "Ahorrar" at bounding box center [900, 26] width 43 height 15
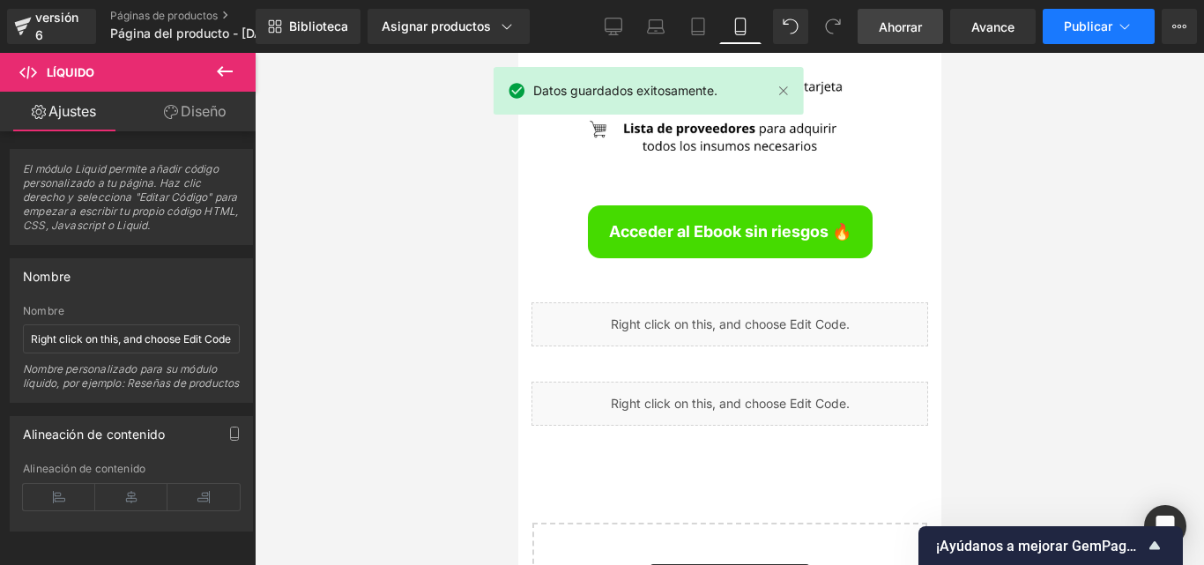
click at [1094, 26] on font "Publicar" at bounding box center [1088, 26] width 48 height 15
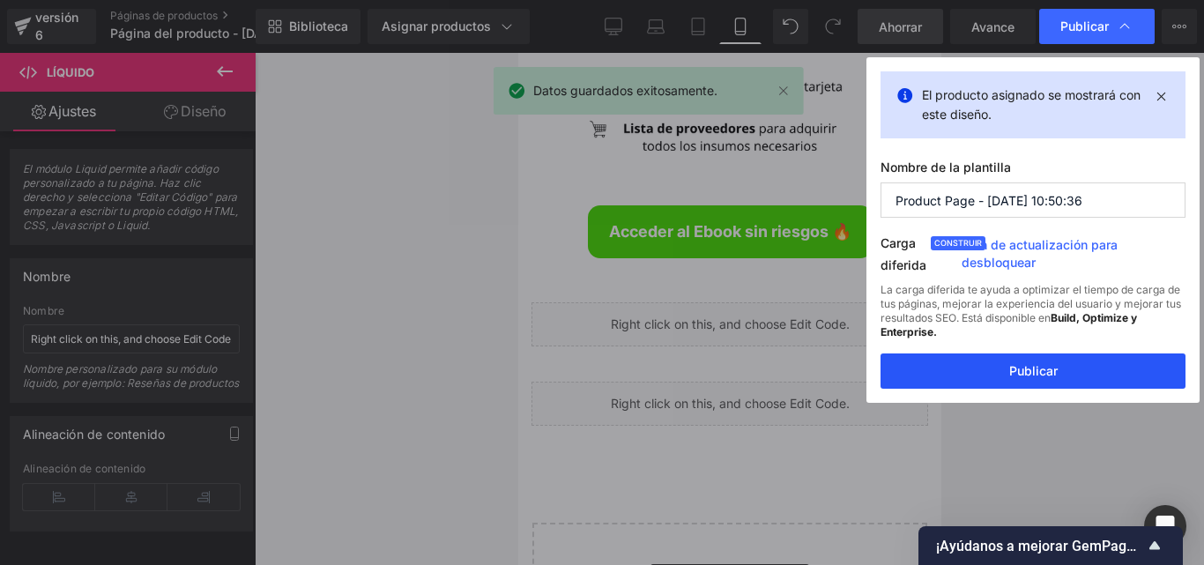
click at [1036, 361] on button "Publicar" at bounding box center [1032, 370] width 305 height 35
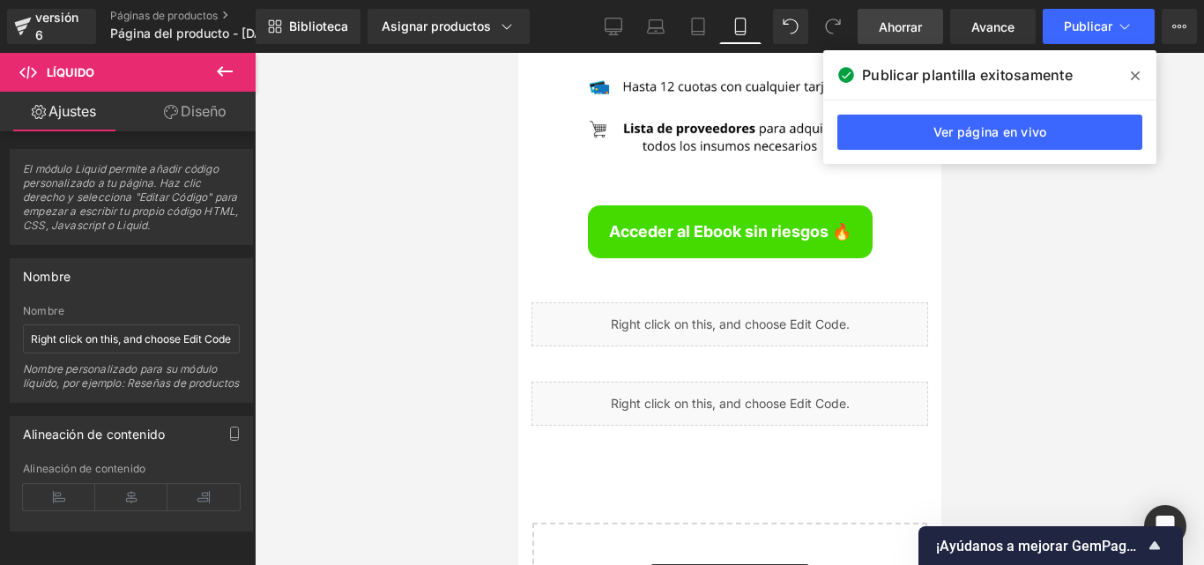
click at [1132, 78] on icon at bounding box center [1135, 75] width 9 height 9
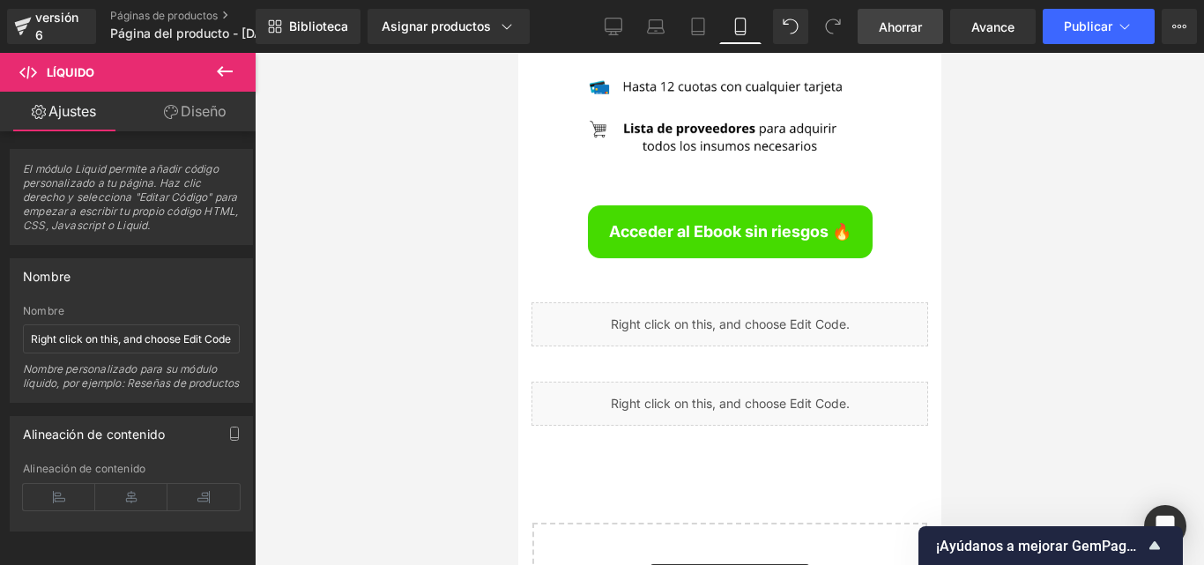
scroll to position [7036, 0]
